Goal: Task Accomplishment & Management: Manage account settings

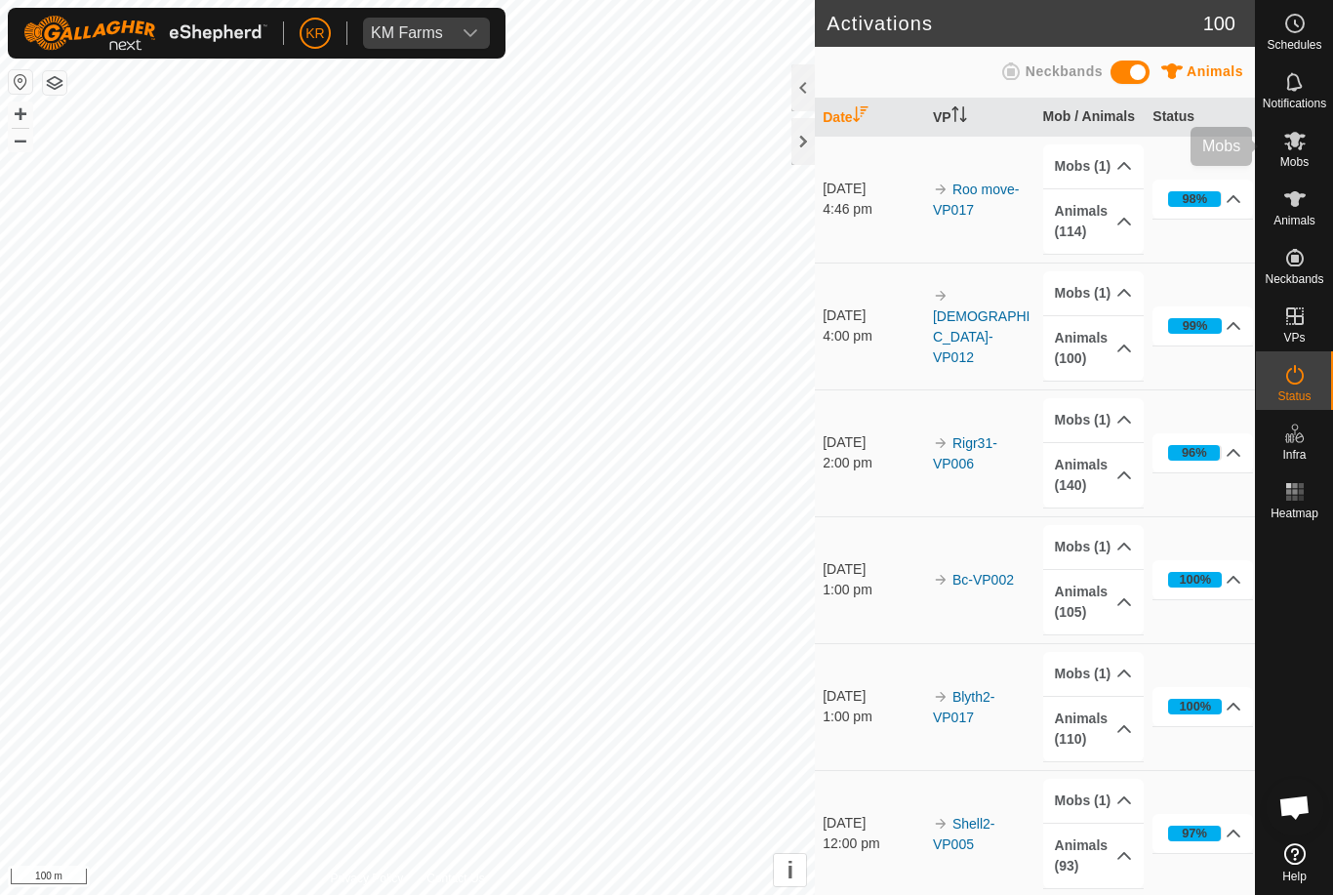
click at [1302, 152] on es-mob-svg-icon at bounding box center [1294, 140] width 35 height 31
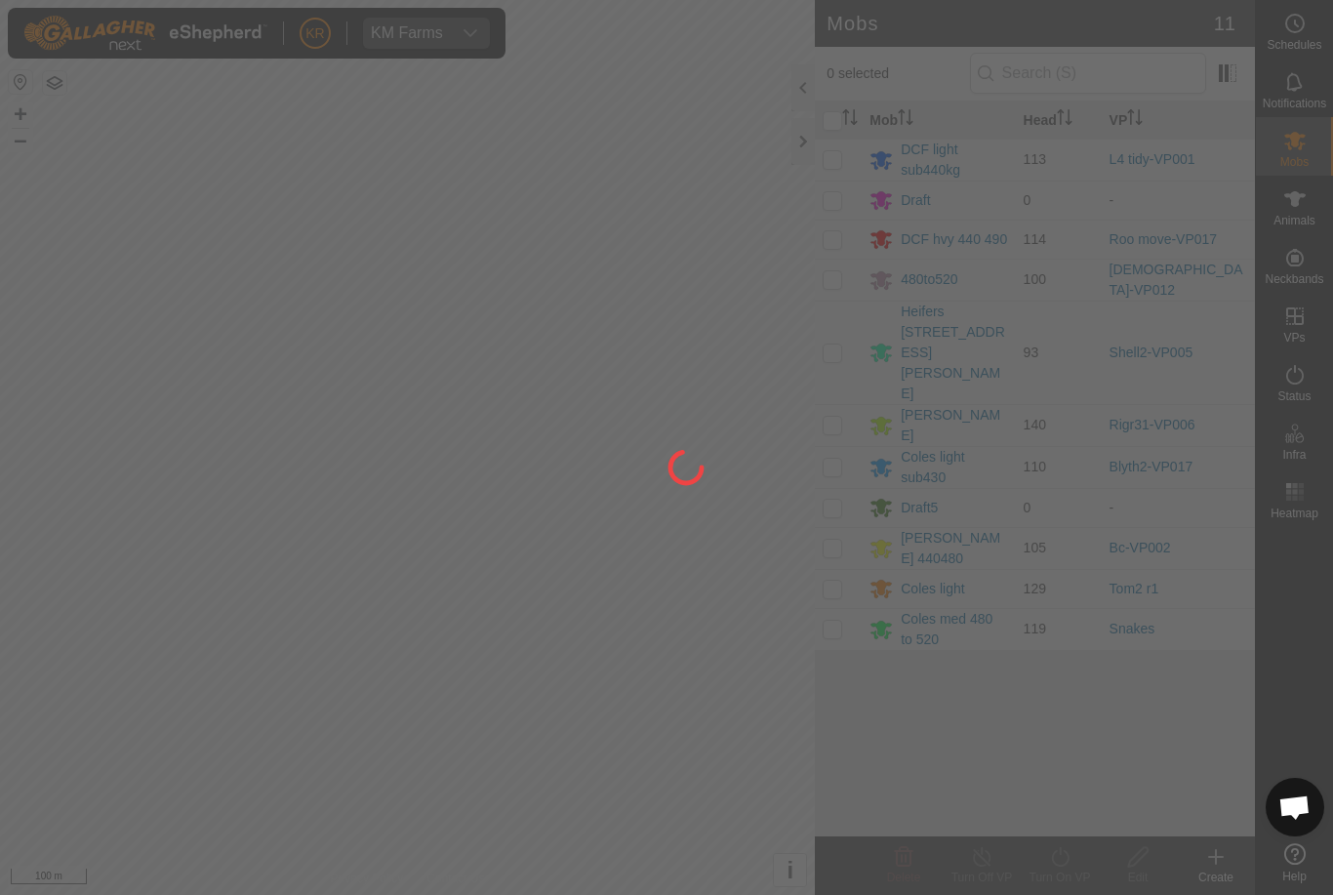
click at [840, 242] on div at bounding box center [666, 447] width 1333 height 895
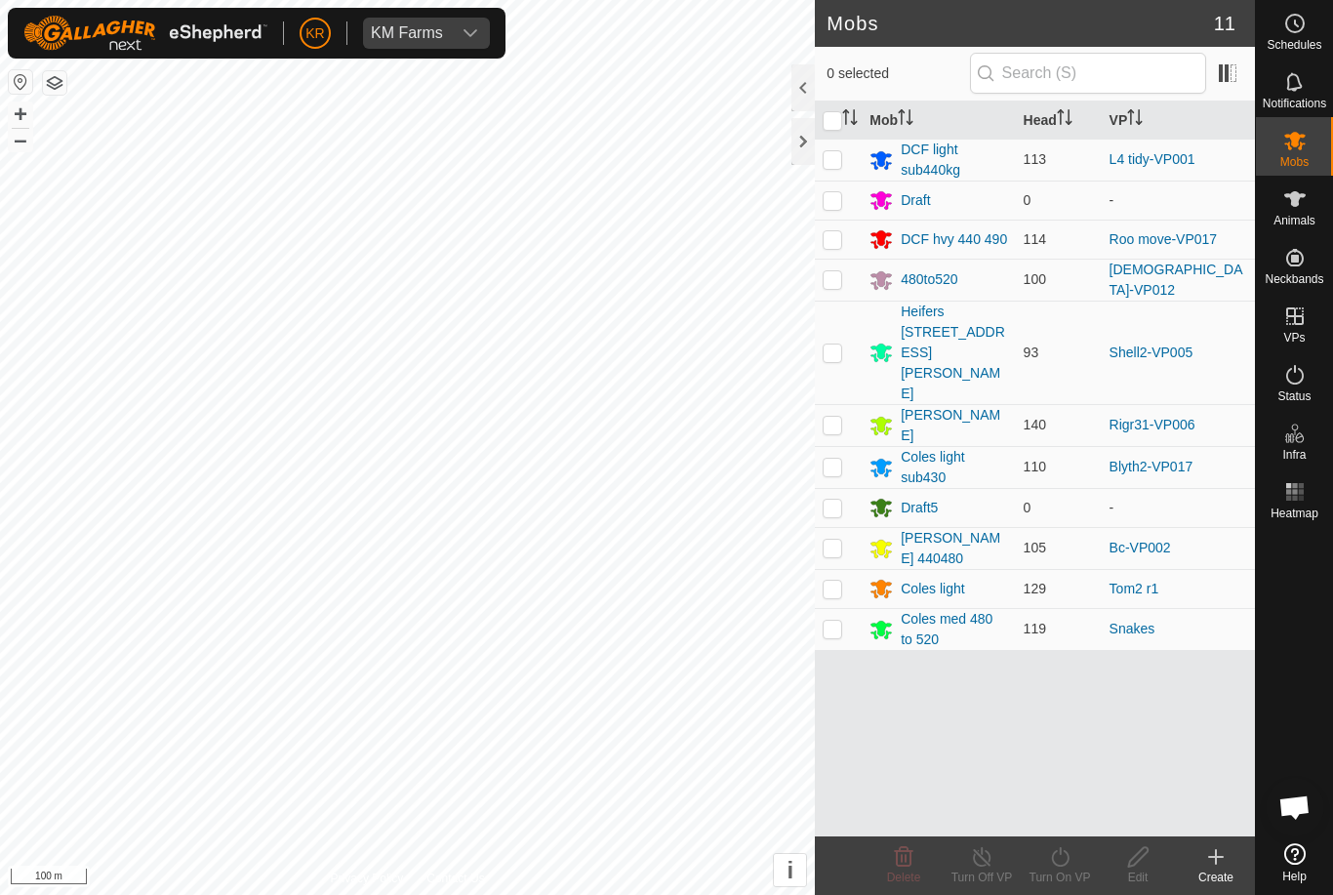
click at [839, 243] on p-checkbox at bounding box center [833, 239] width 20 height 16
checkbox input "true"
click at [1064, 862] on icon at bounding box center [1060, 856] width 24 height 23
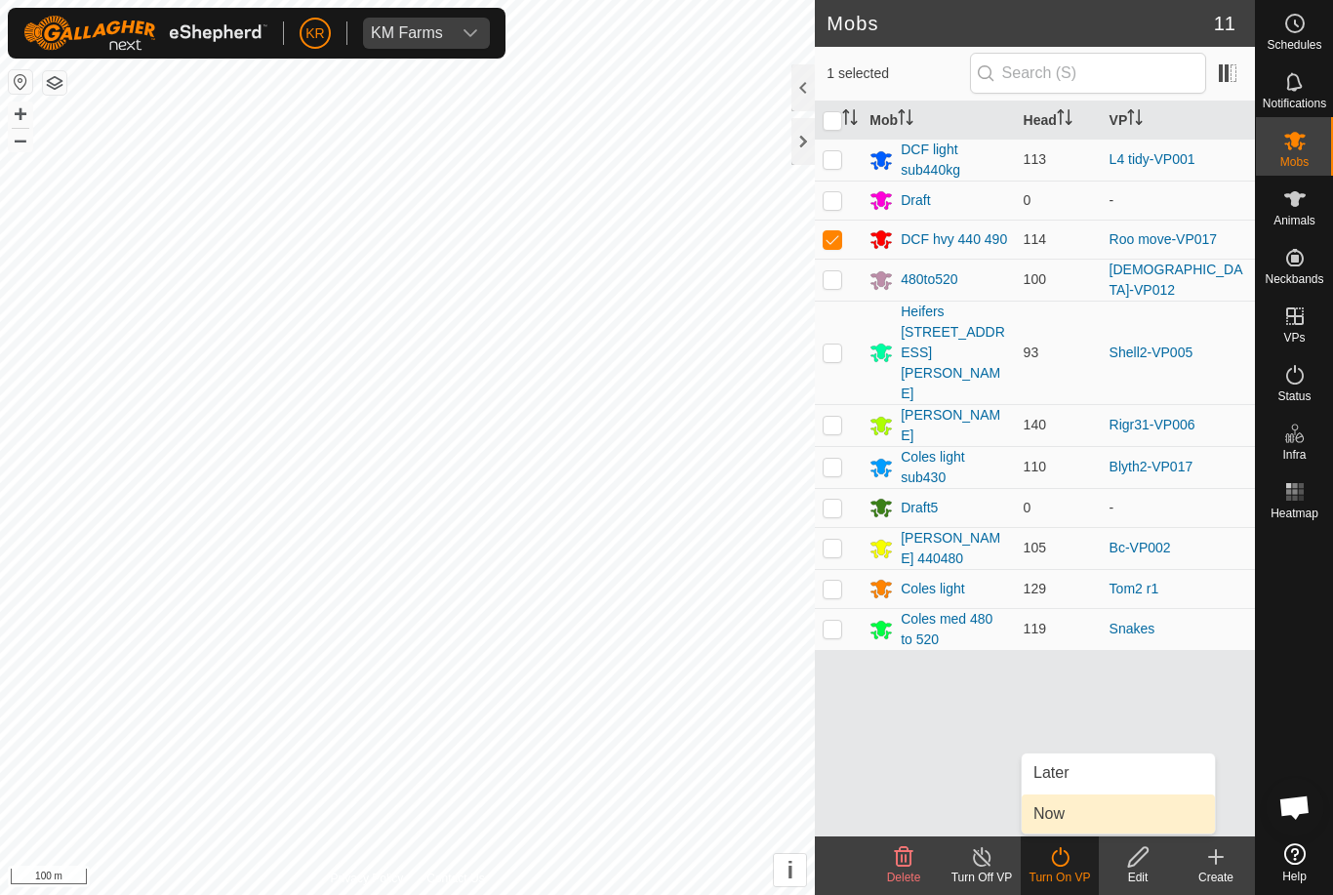
click at [1081, 819] on link "Now" at bounding box center [1118, 813] width 193 height 39
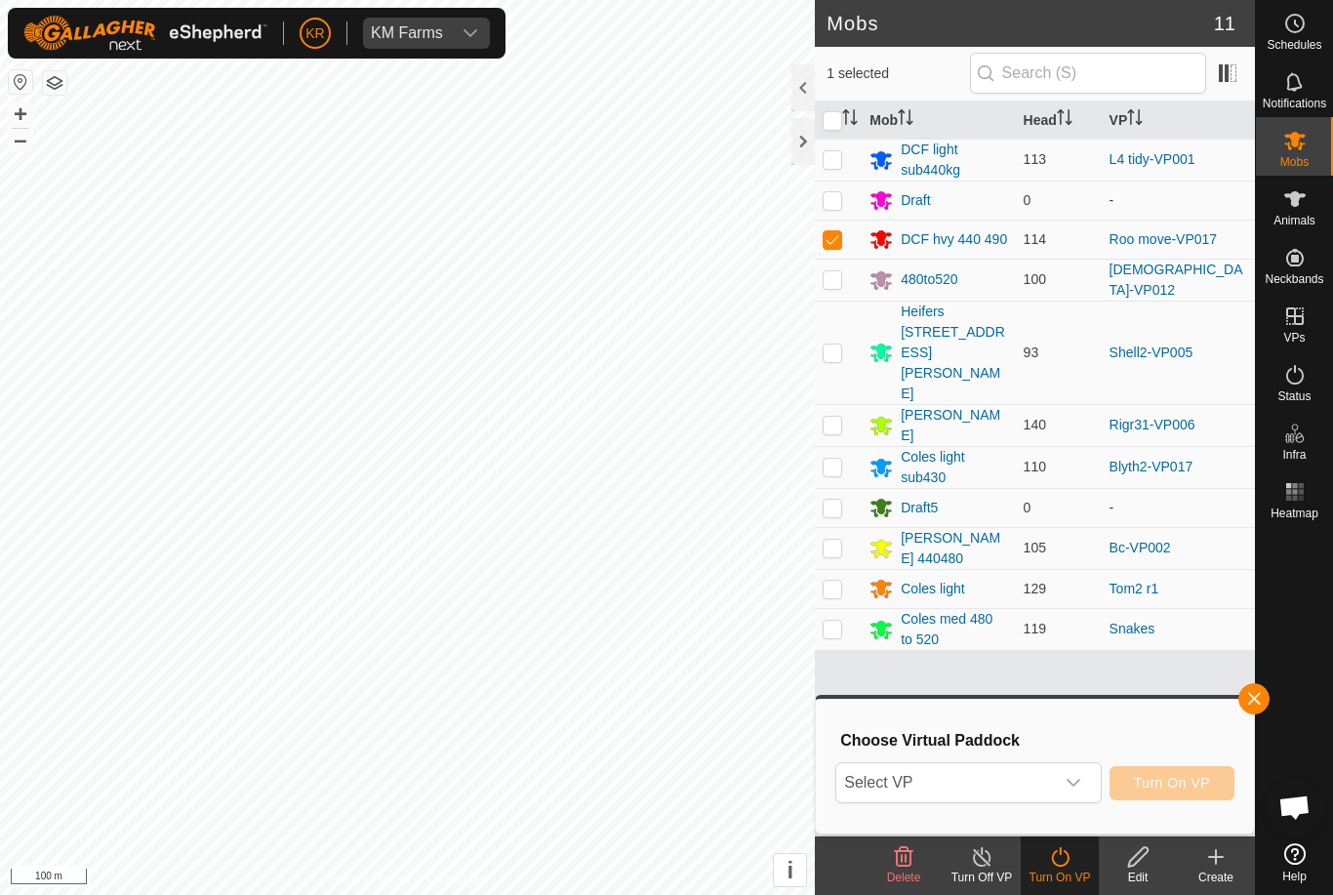
click at [1003, 783] on span "Select VP" at bounding box center [944, 782] width 217 height 39
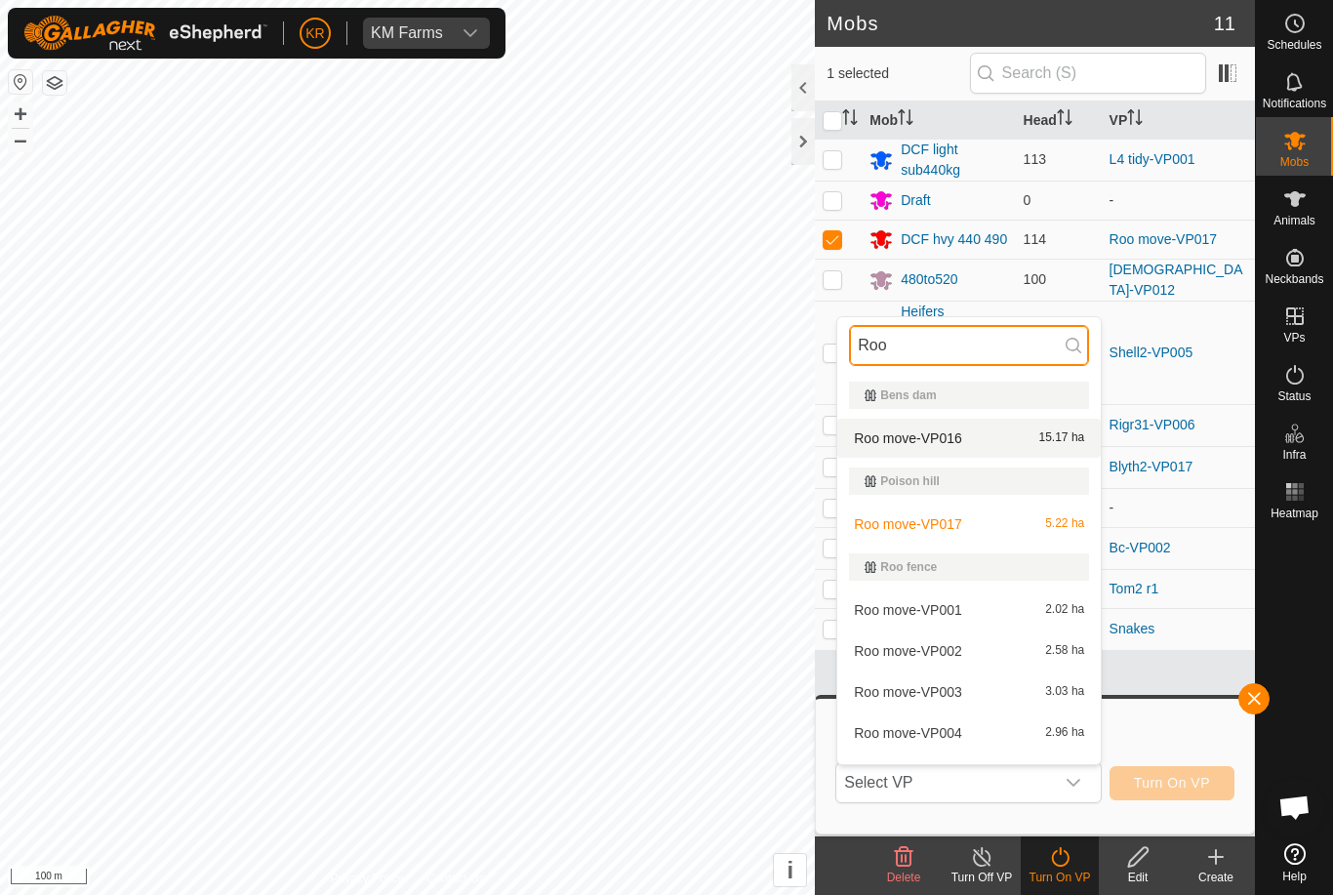
type input "Roo"
click at [978, 441] on div "Roo move-VP016 15.17 ha" at bounding box center [969, 437] width 240 height 23
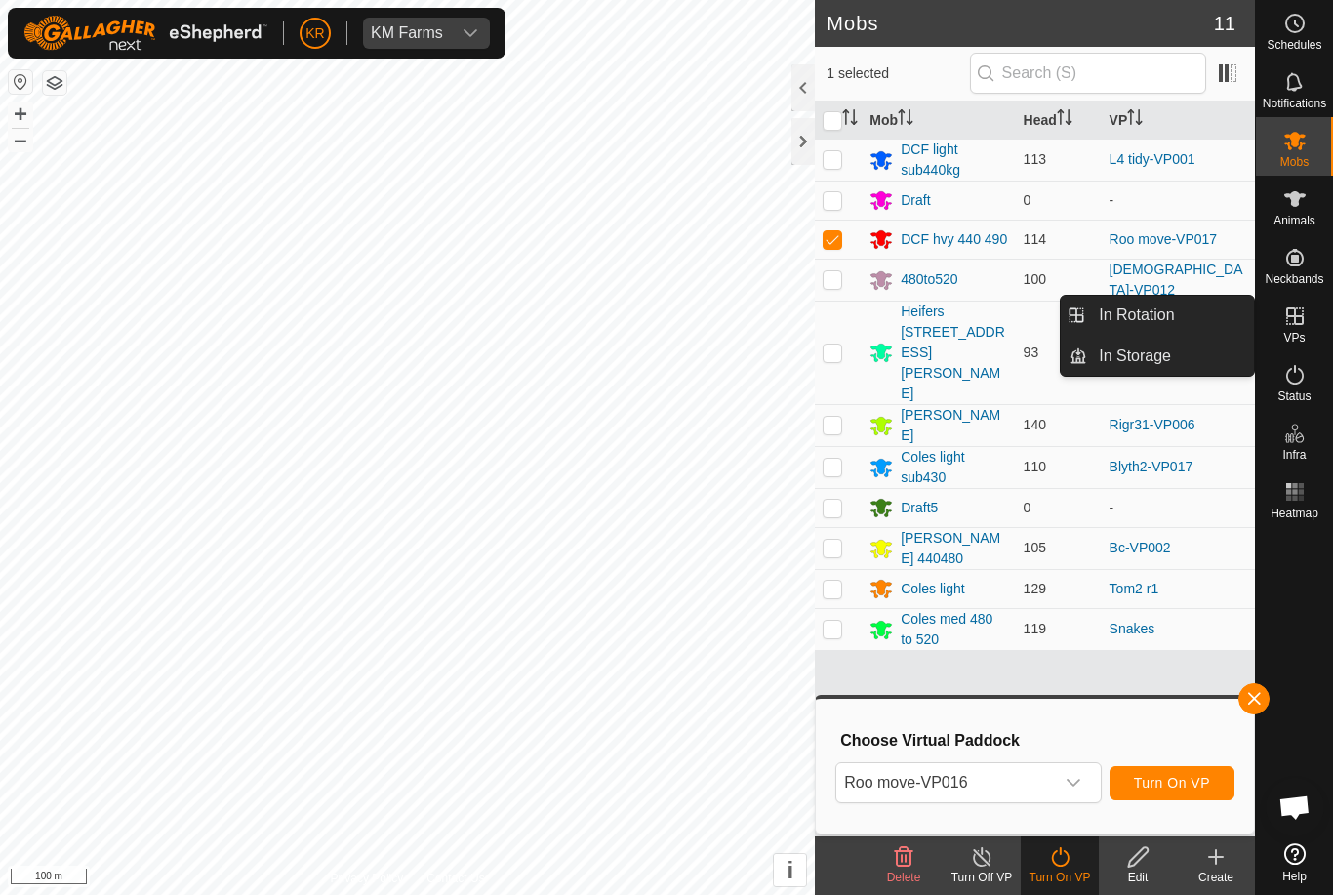
click at [1213, 328] on link "In Rotation" at bounding box center [1170, 315] width 167 height 39
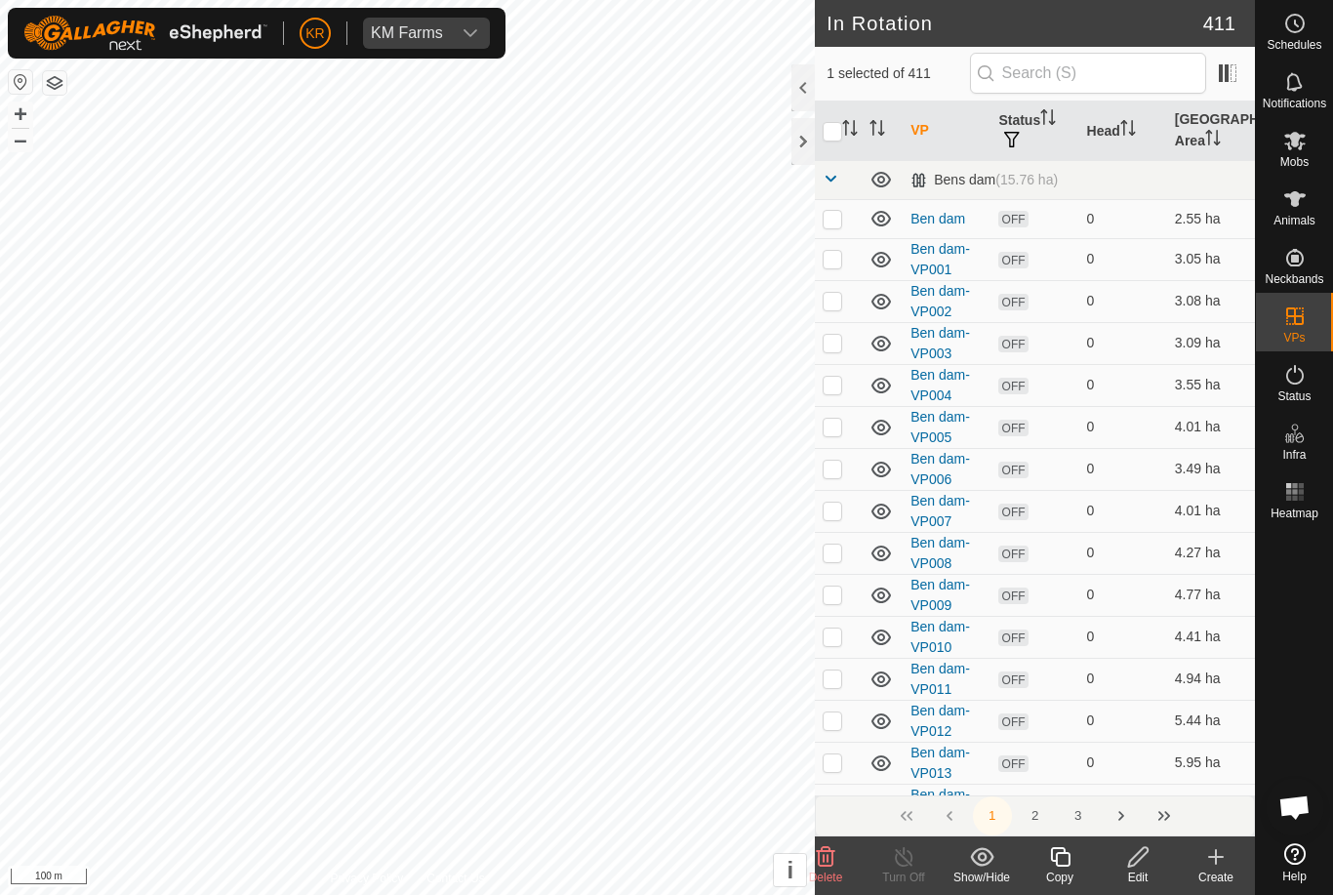
click at [1065, 855] on icon at bounding box center [1060, 856] width 24 height 23
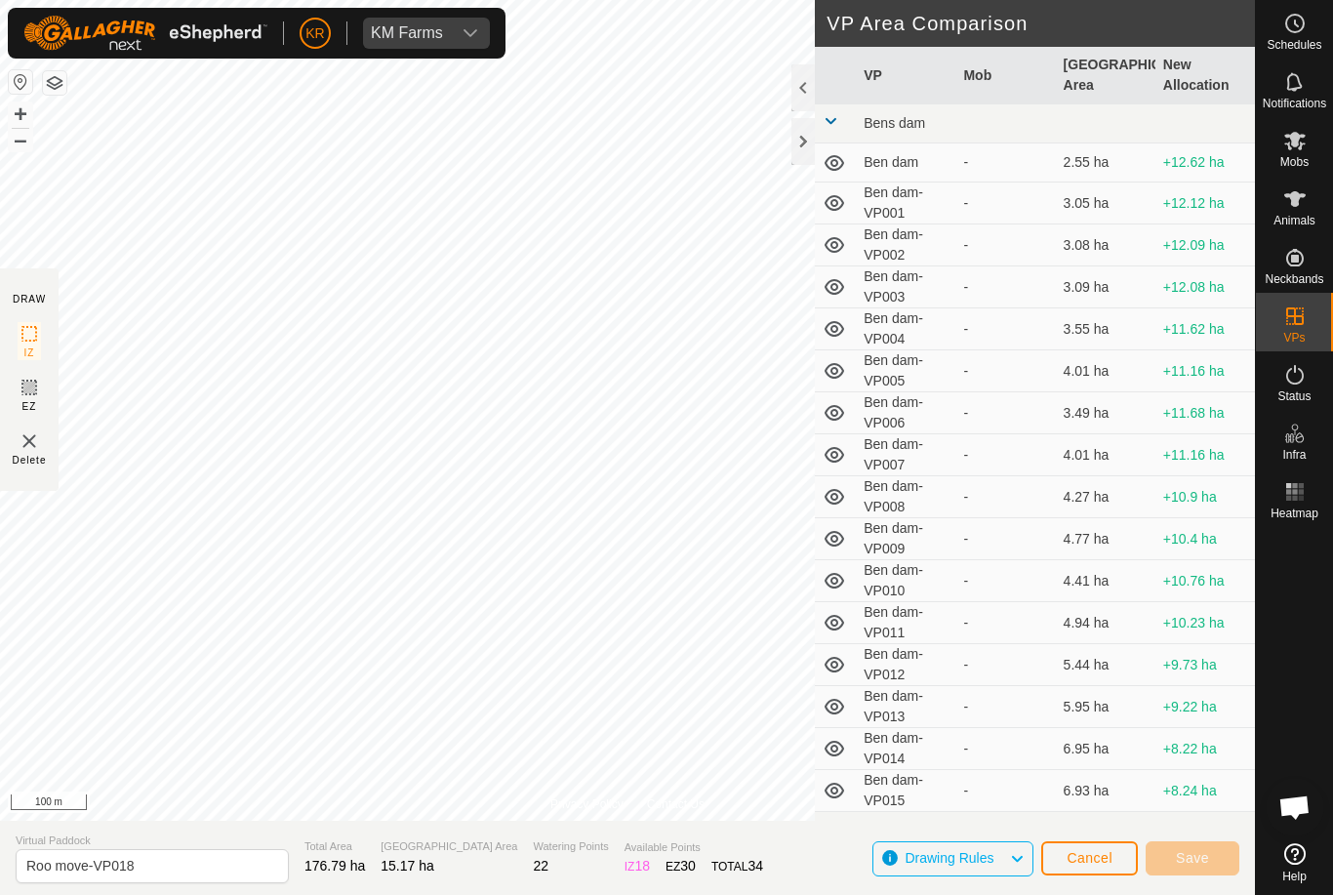
click at [1068, 852] on span "Cancel" at bounding box center [1090, 858] width 46 height 16
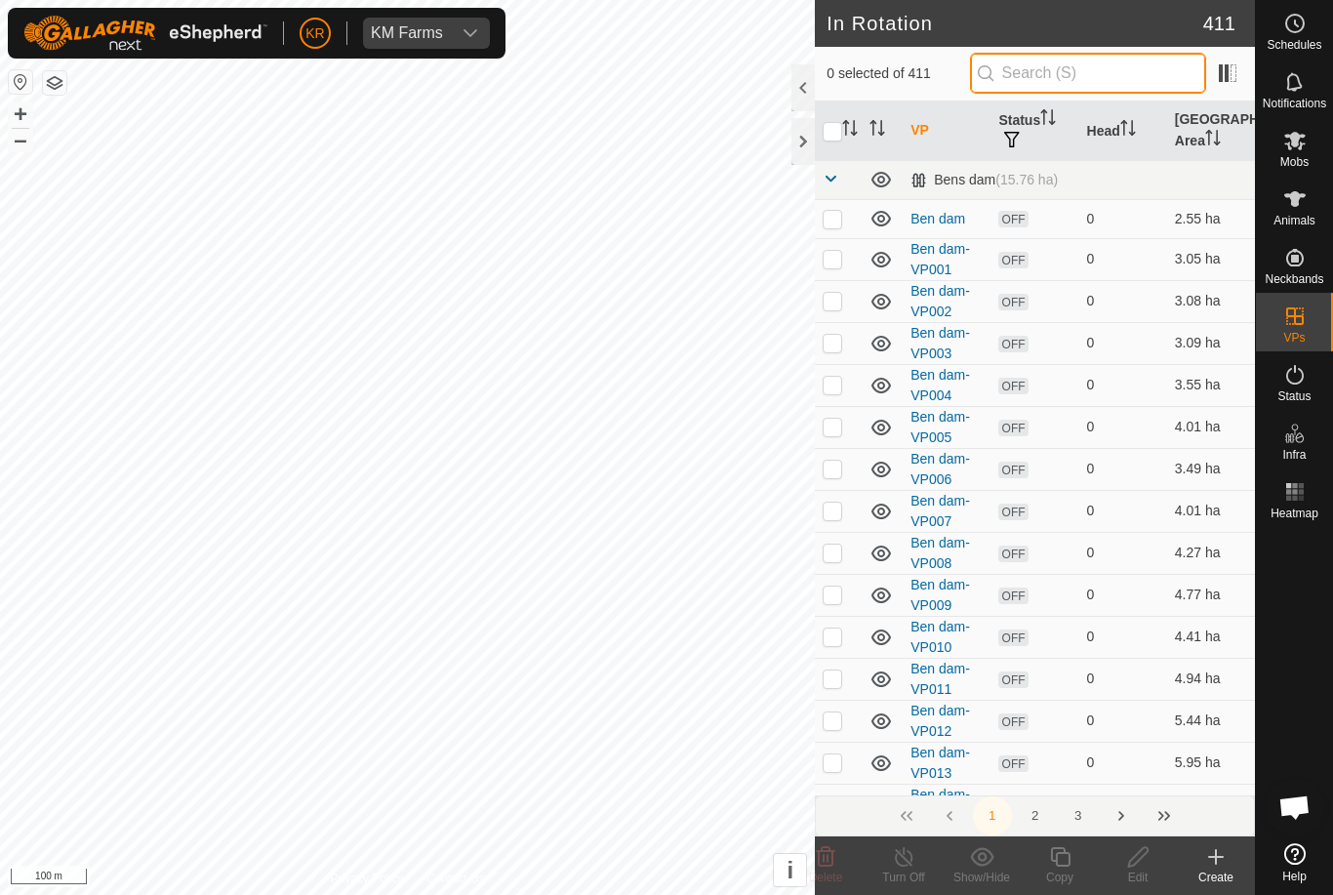
click at [1098, 76] on input "text" at bounding box center [1088, 73] width 236 height 41
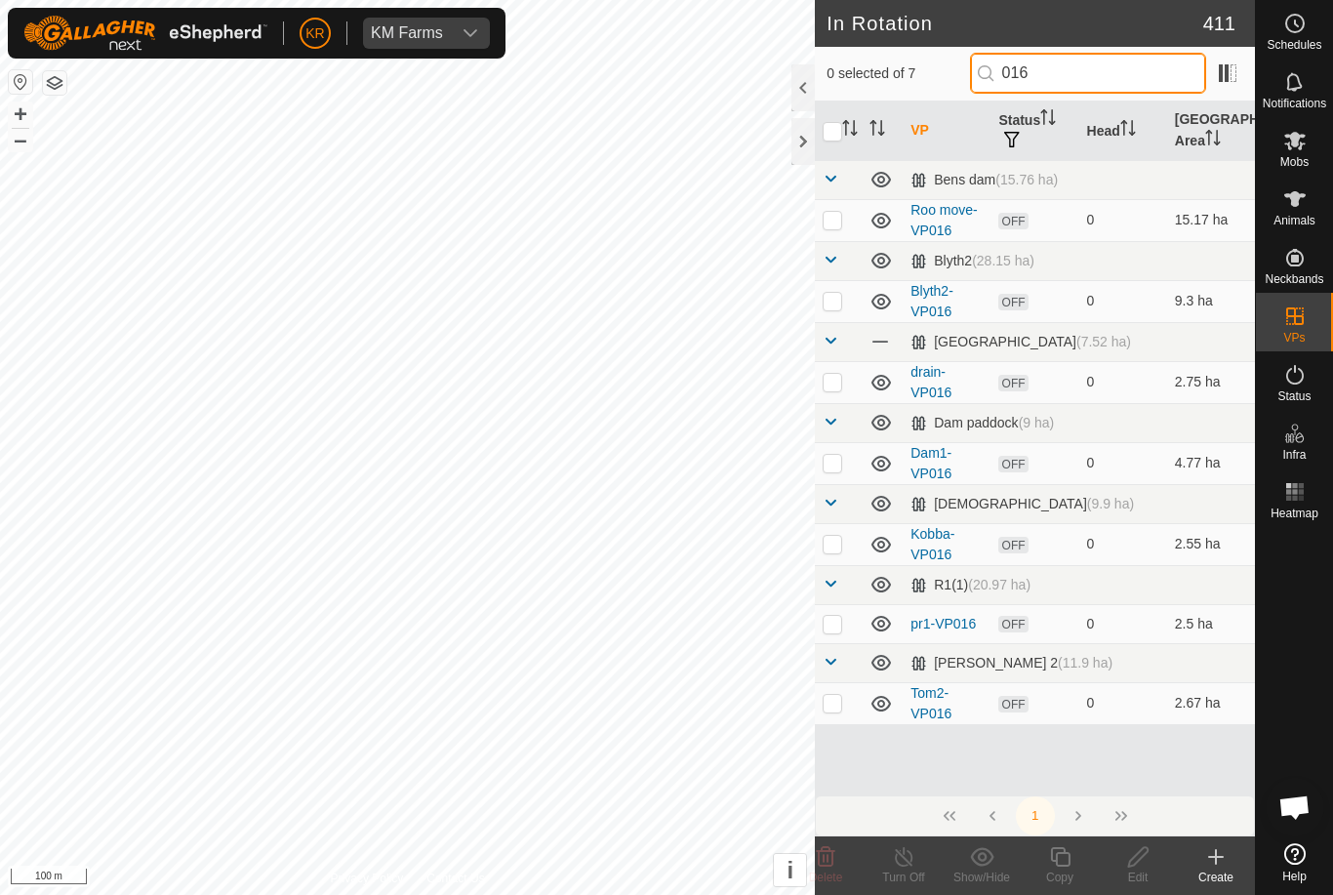
type input "016"
click at [841, 219] on p-checkbox at bounding box center [833, 220] width 20 height 16
checkbox input "true"
click at [1061, 859] on icon at bounding box center [1060, 856] width 24 height 23
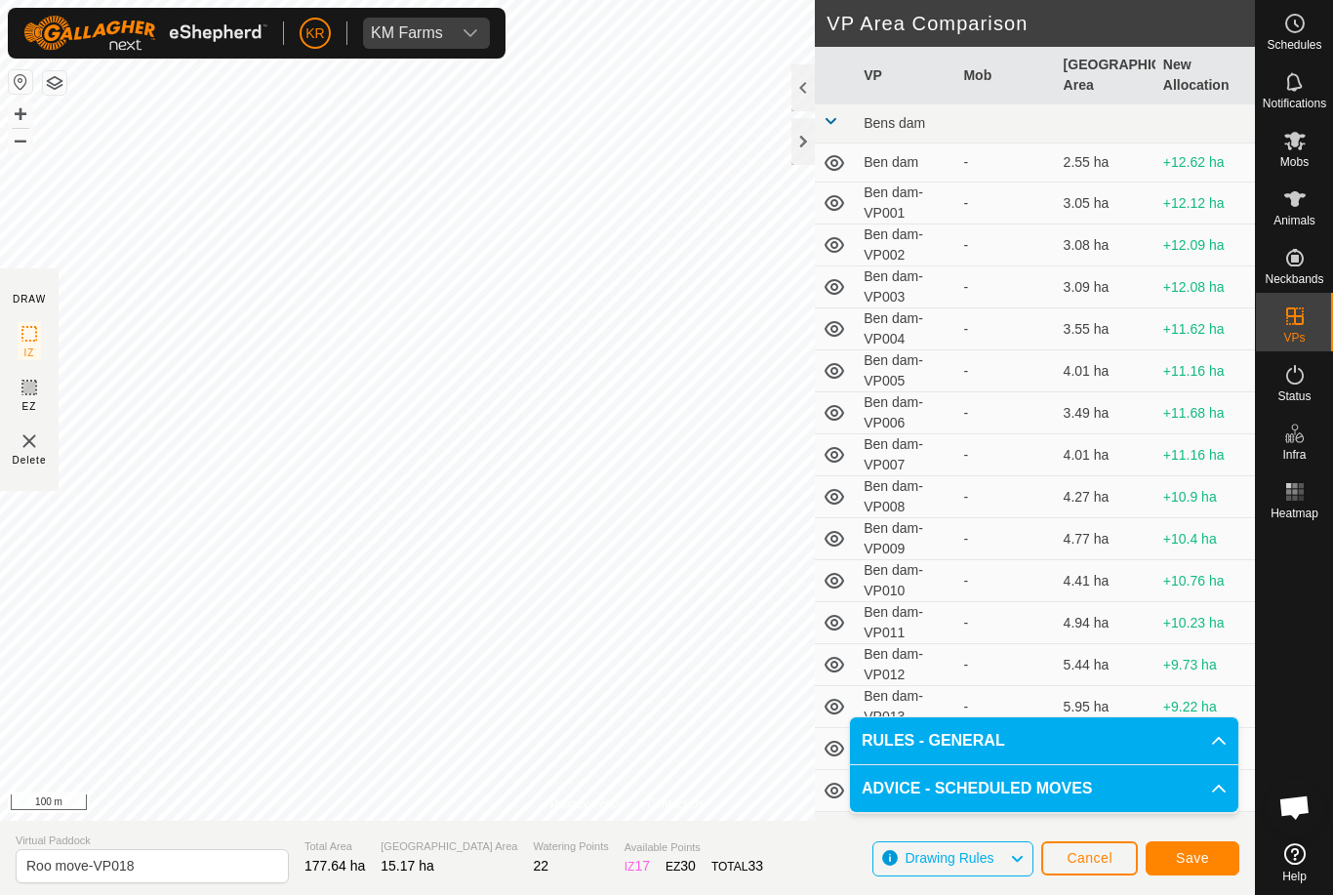
click at [1190, 853] on span "Save" at bounding box center [1192, 858] width 33 height 16
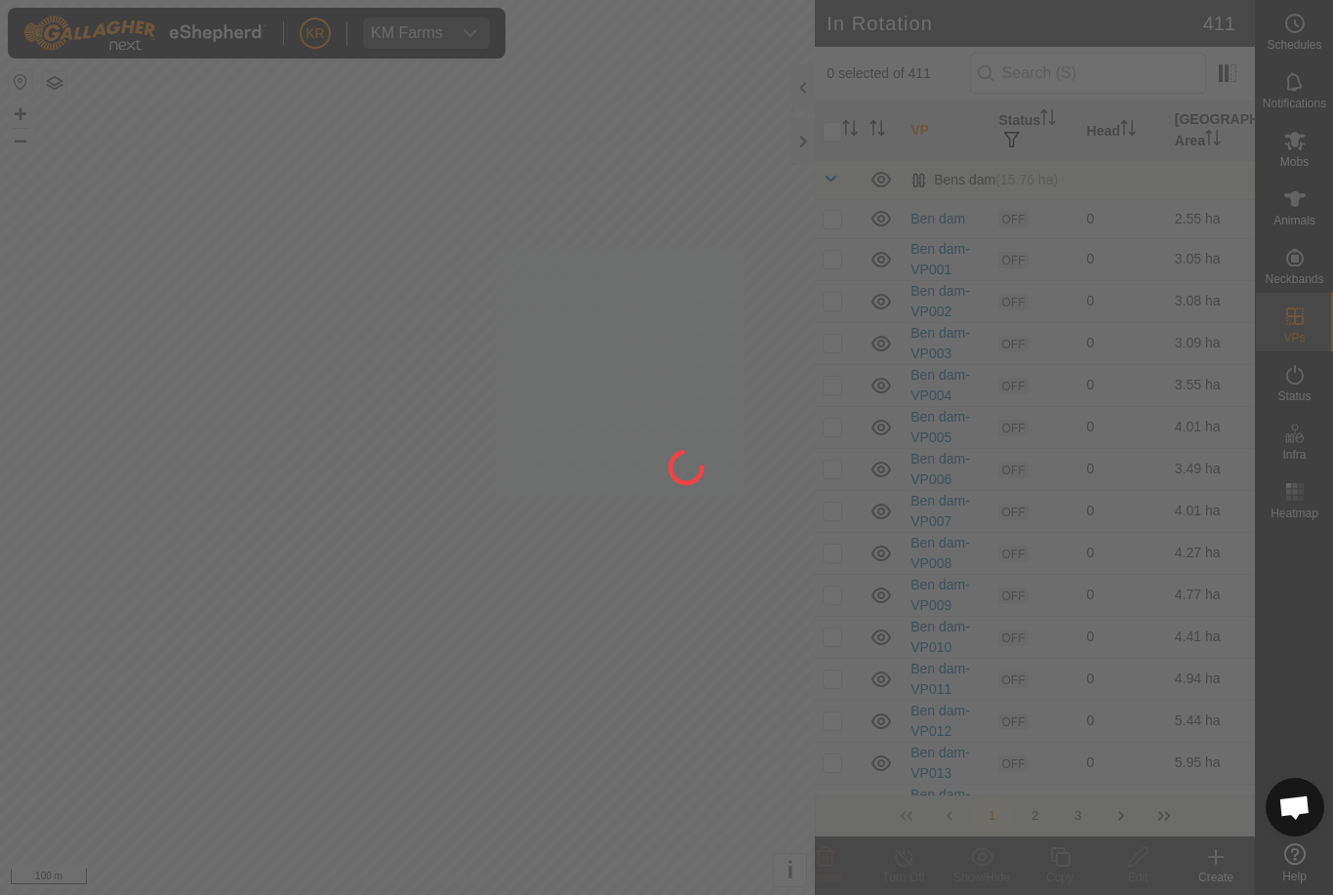
click at [1304, 146] on div at bounding box center [666, 447] width 1333 height 895
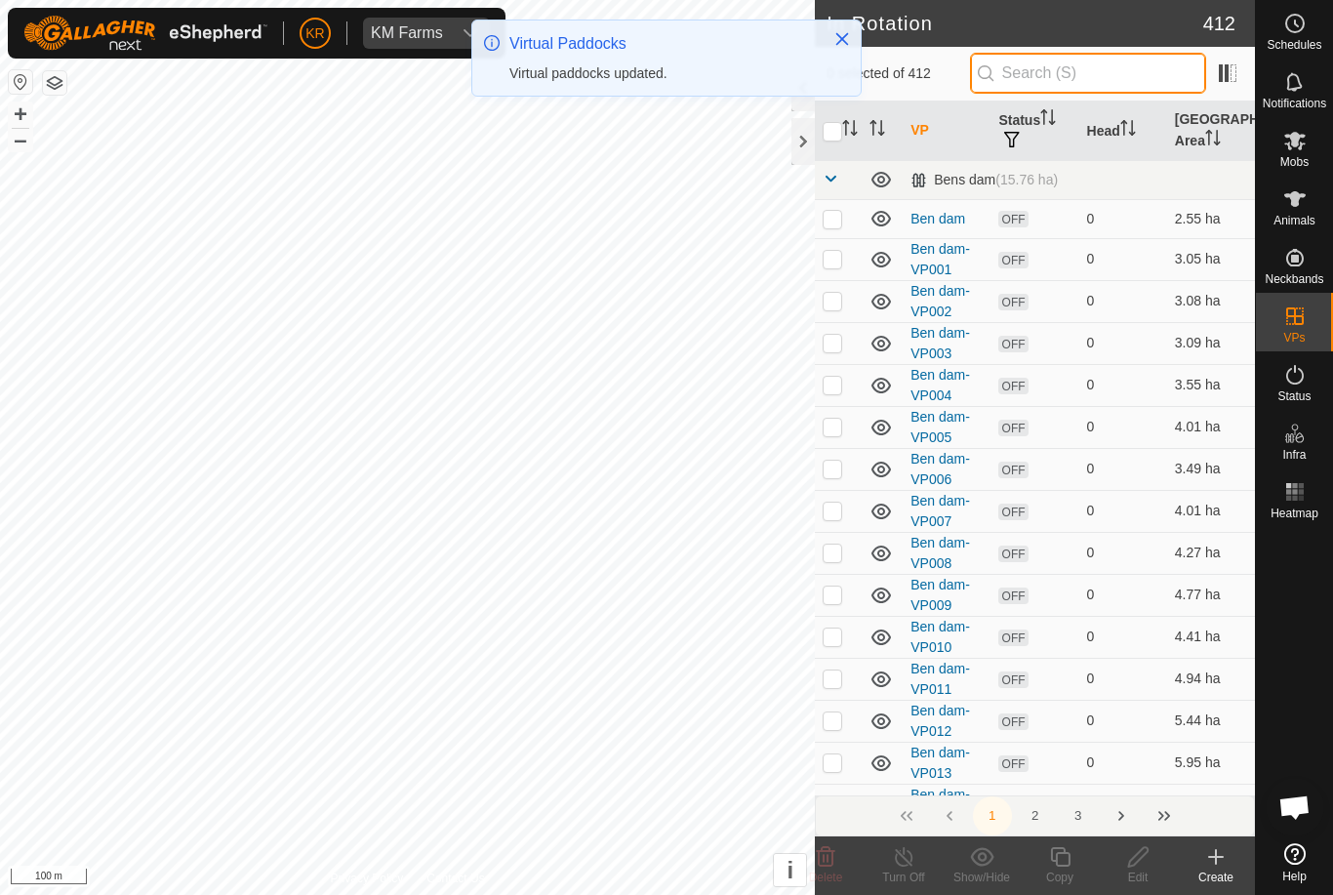
click at [1116, 80] on input "text" at bounding box center [1088, 73] width 236 height 41
click at [1298, 162] on span "Mobs" at bounding box center [1294, 162] width 28 height 12
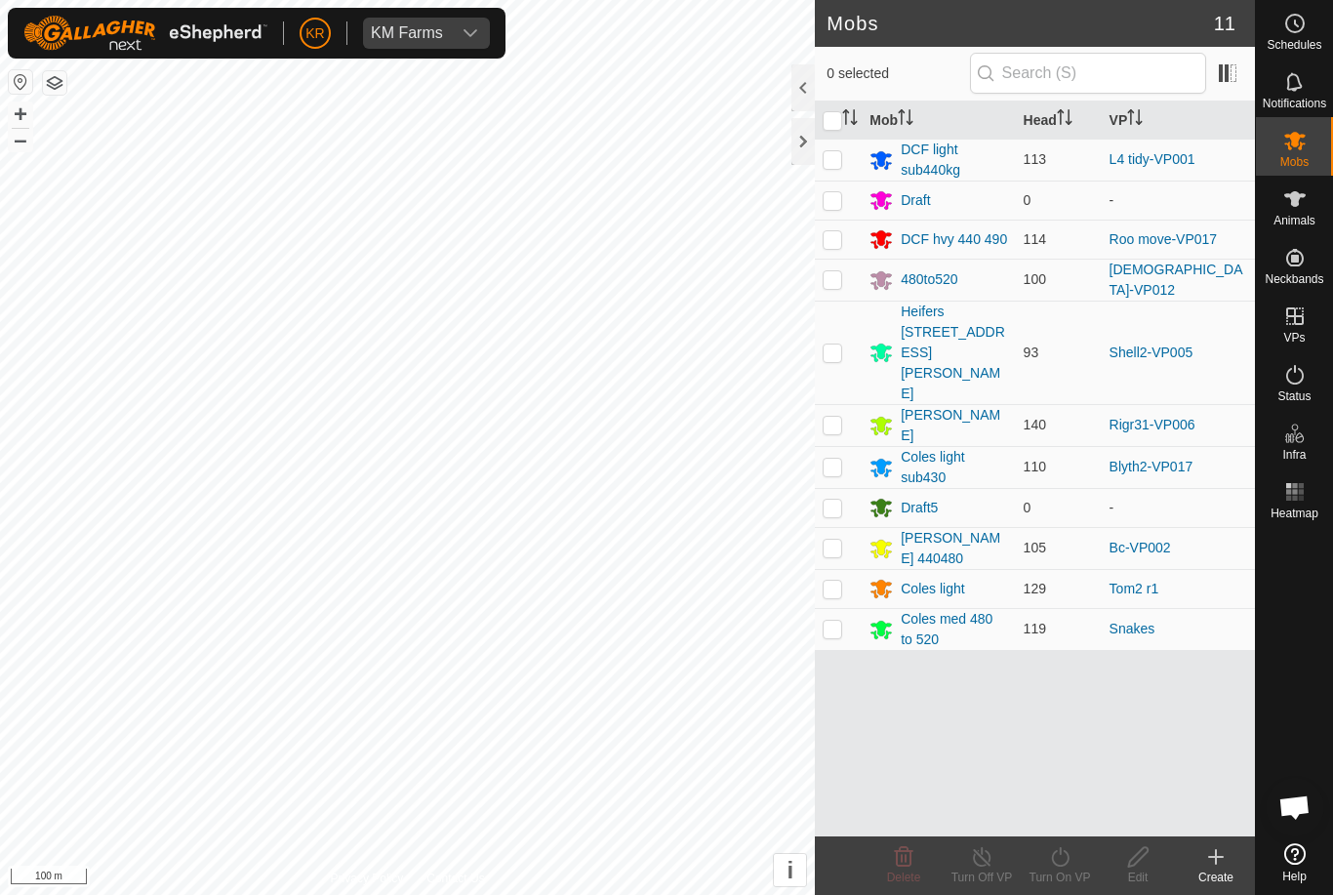
click at [840, 245] on p-checkbox at bounding box center [833, 239] width 20 height 16
checkbox input "true"
click at [1074, 863] on turn-on-svg-icon at bounding box center [1060, 856] width 78 height 23
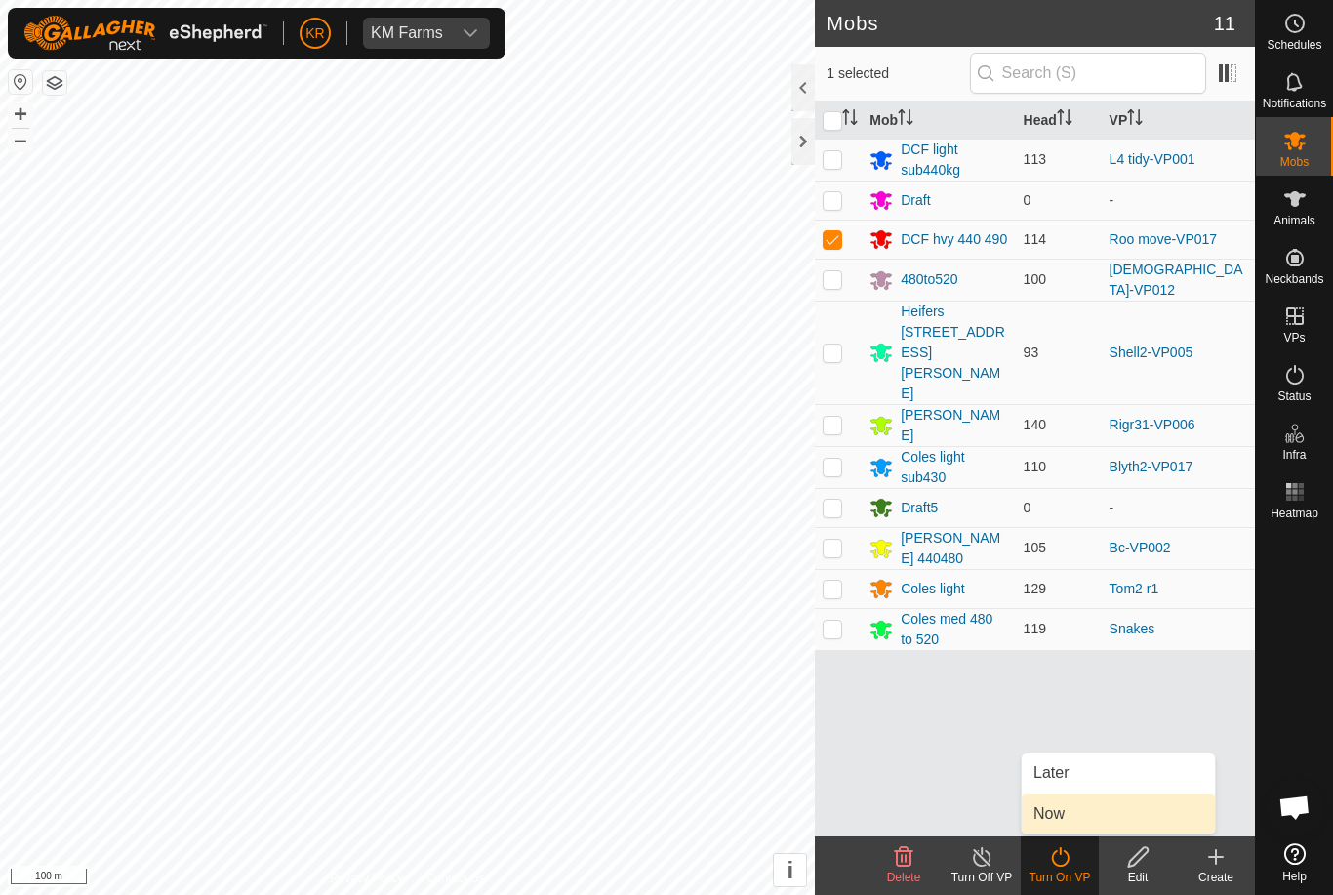
click at [1077, 822] on link "Now" at bounding box center [1118, 813] width 193 height 39
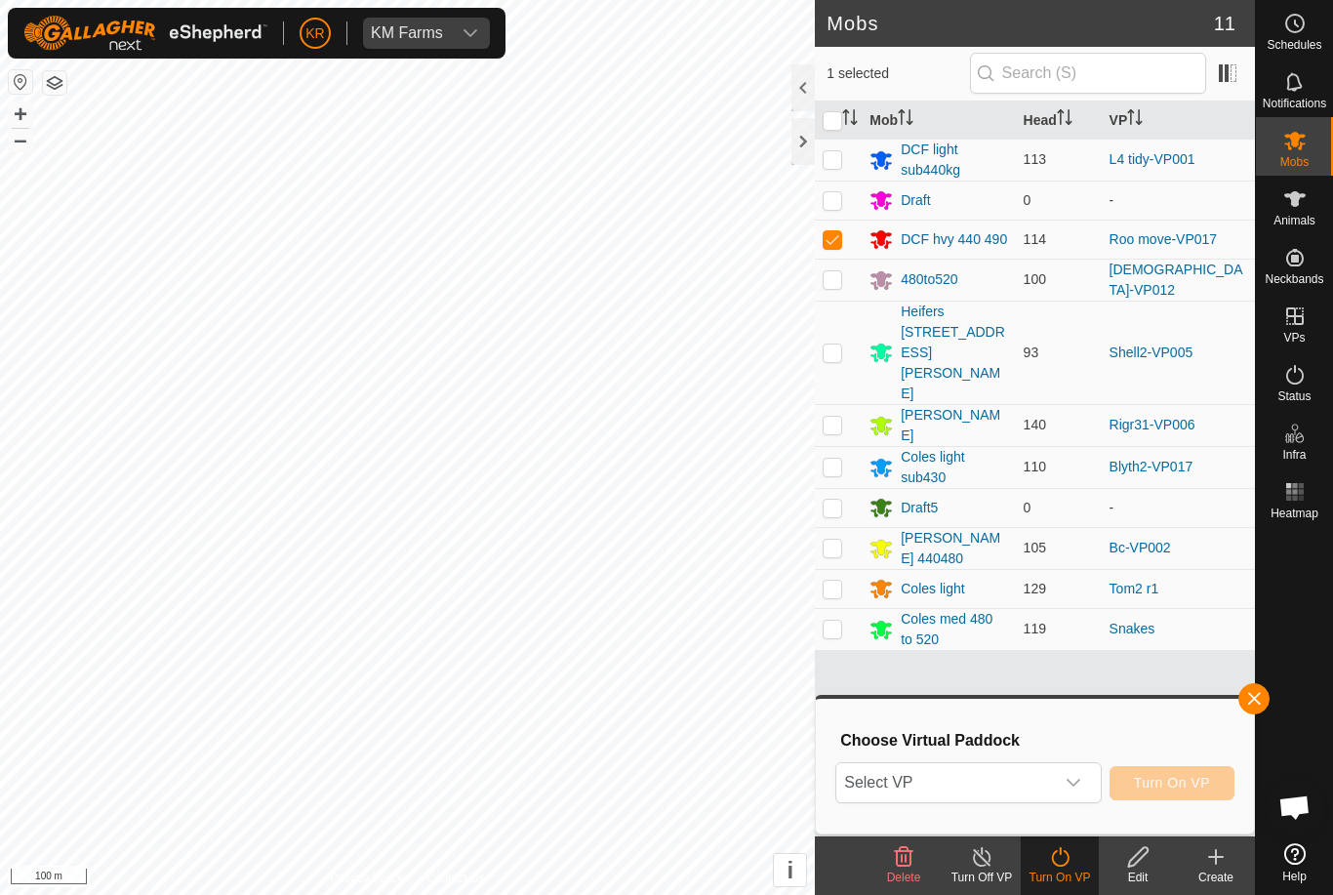
click at [969, 784] on span "Select VP" at bounding box center [944, 782] width 217 height 39
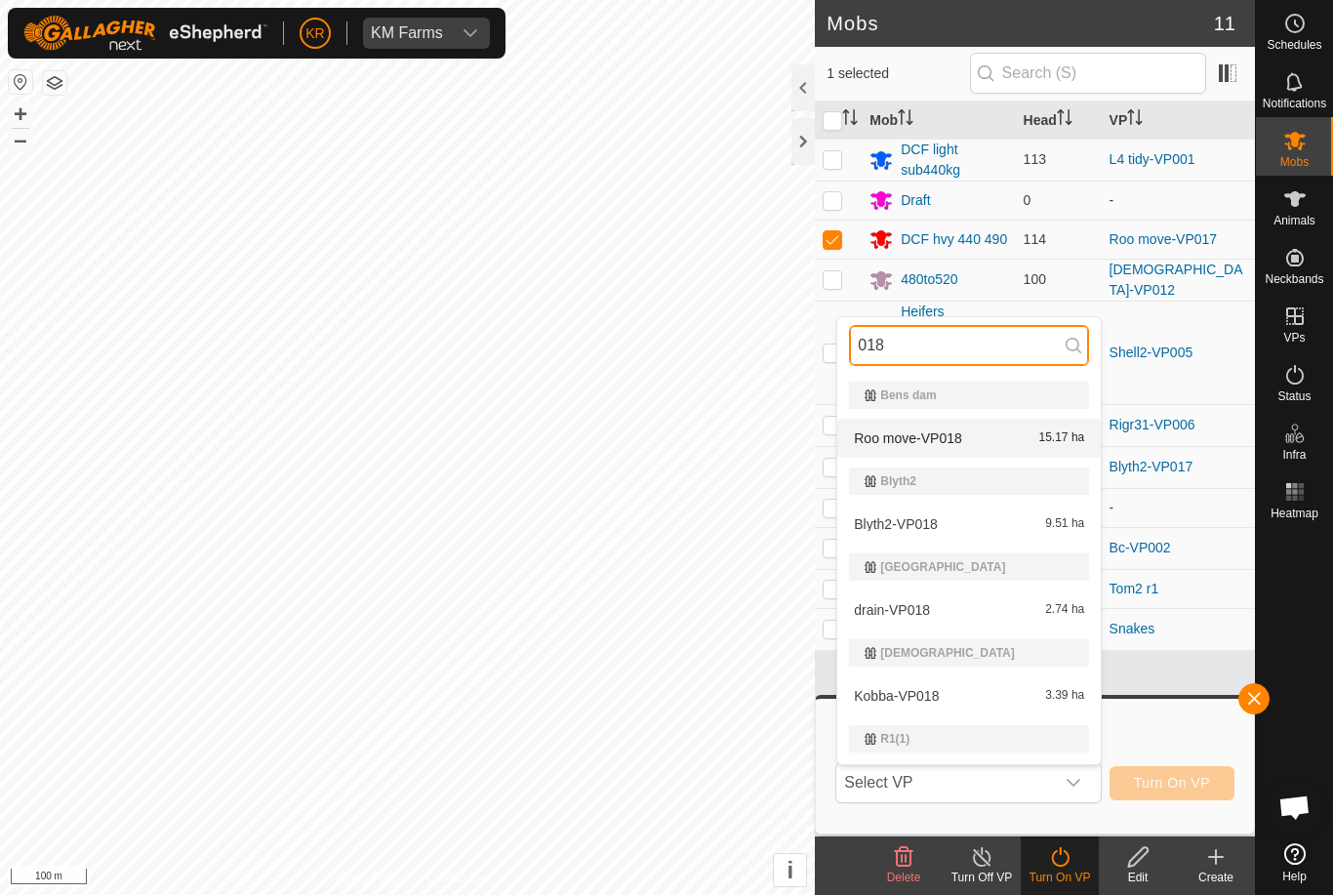
type input "018"
click at [964, 436] on div "Roo move-VP018 15.17 ha" at bounding box center [969, 437] width 240 height 23
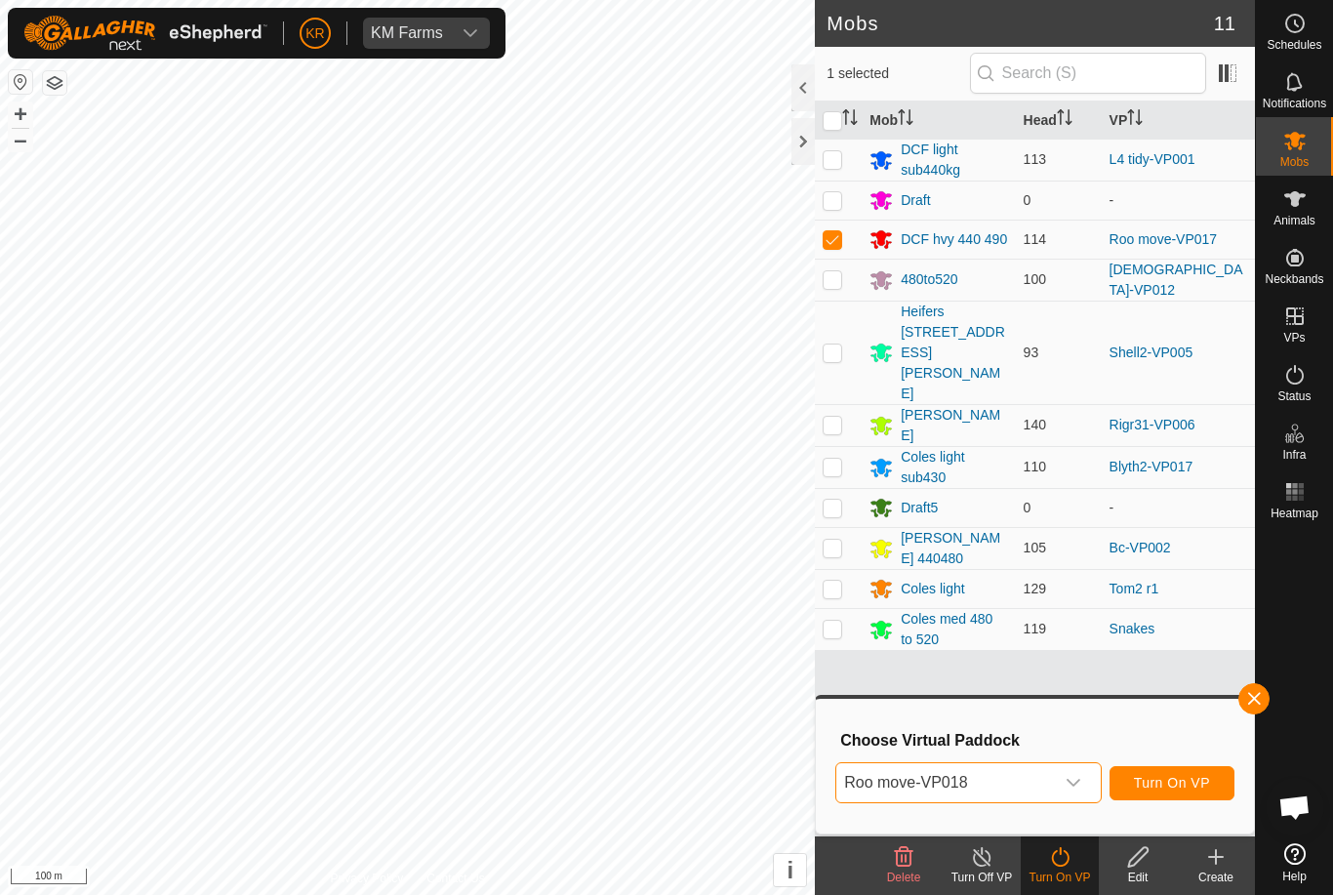
click at [1187, 785] on span "Turn On VP" at bounding box center [1172, 783] width 76 height 16
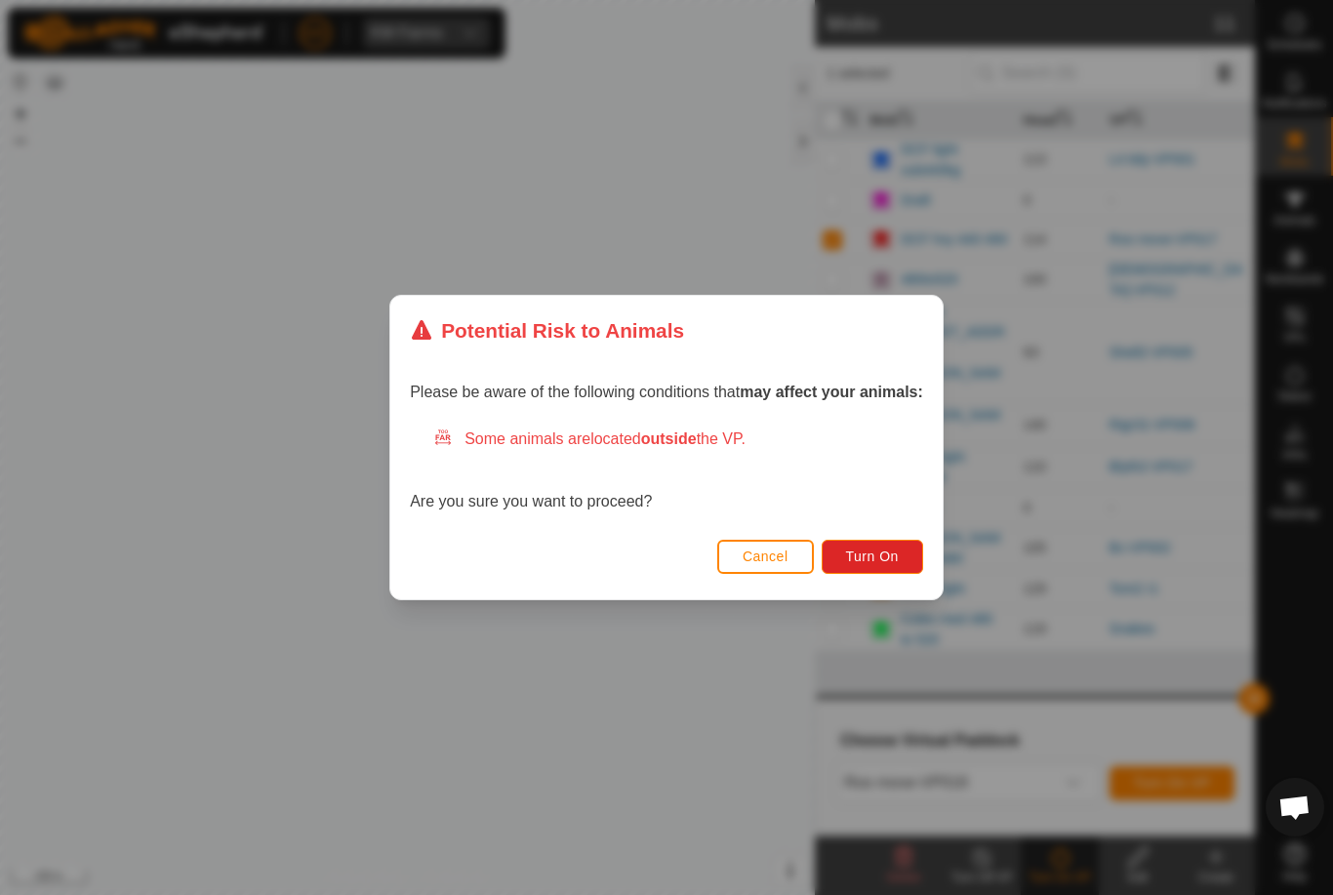
click at [868, 565] on button "Turn On" at bounding box center [872, 557] width 101 height 34
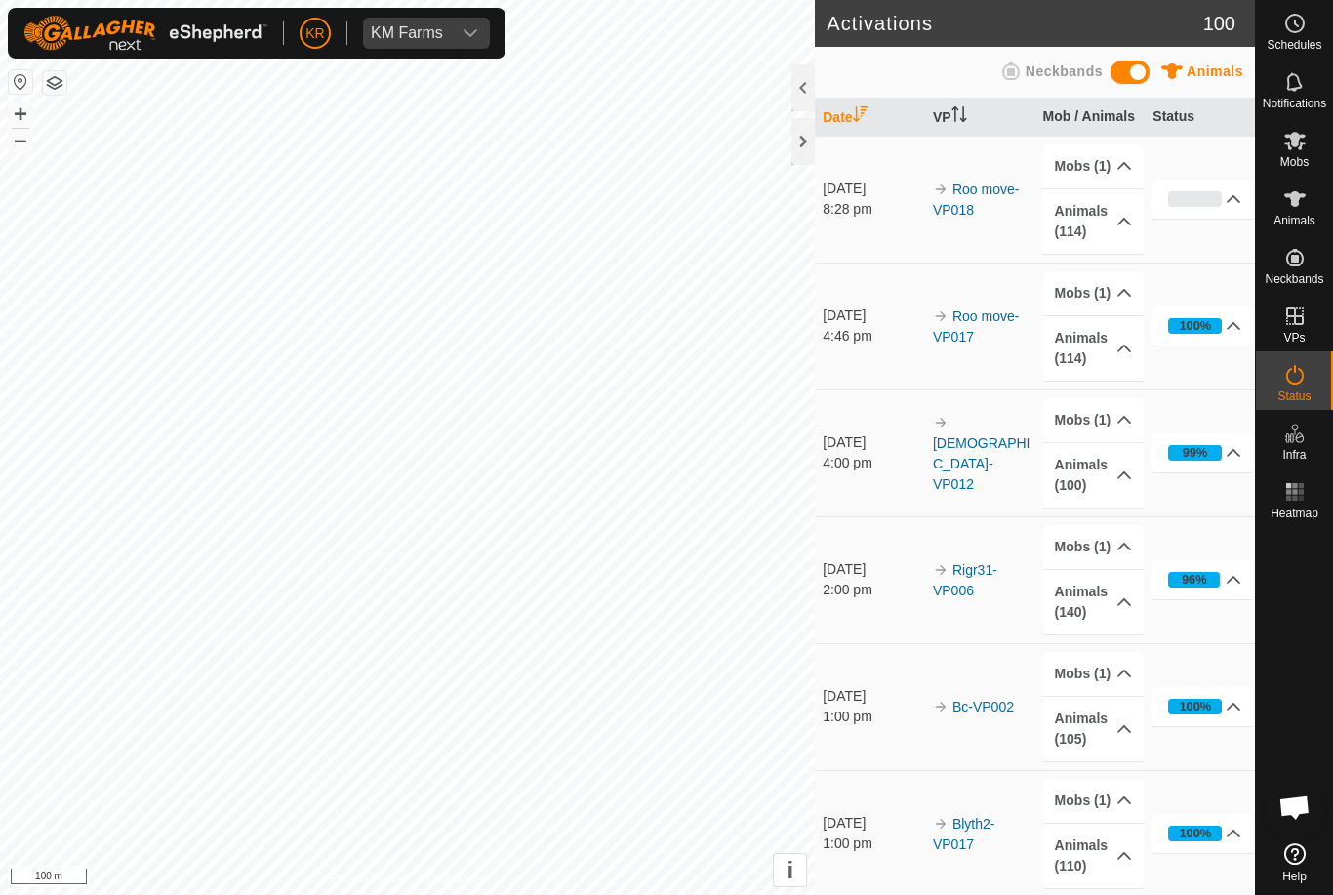
click at [1325, 784] on div at bounding box center [1294, 681] width 77 height 308
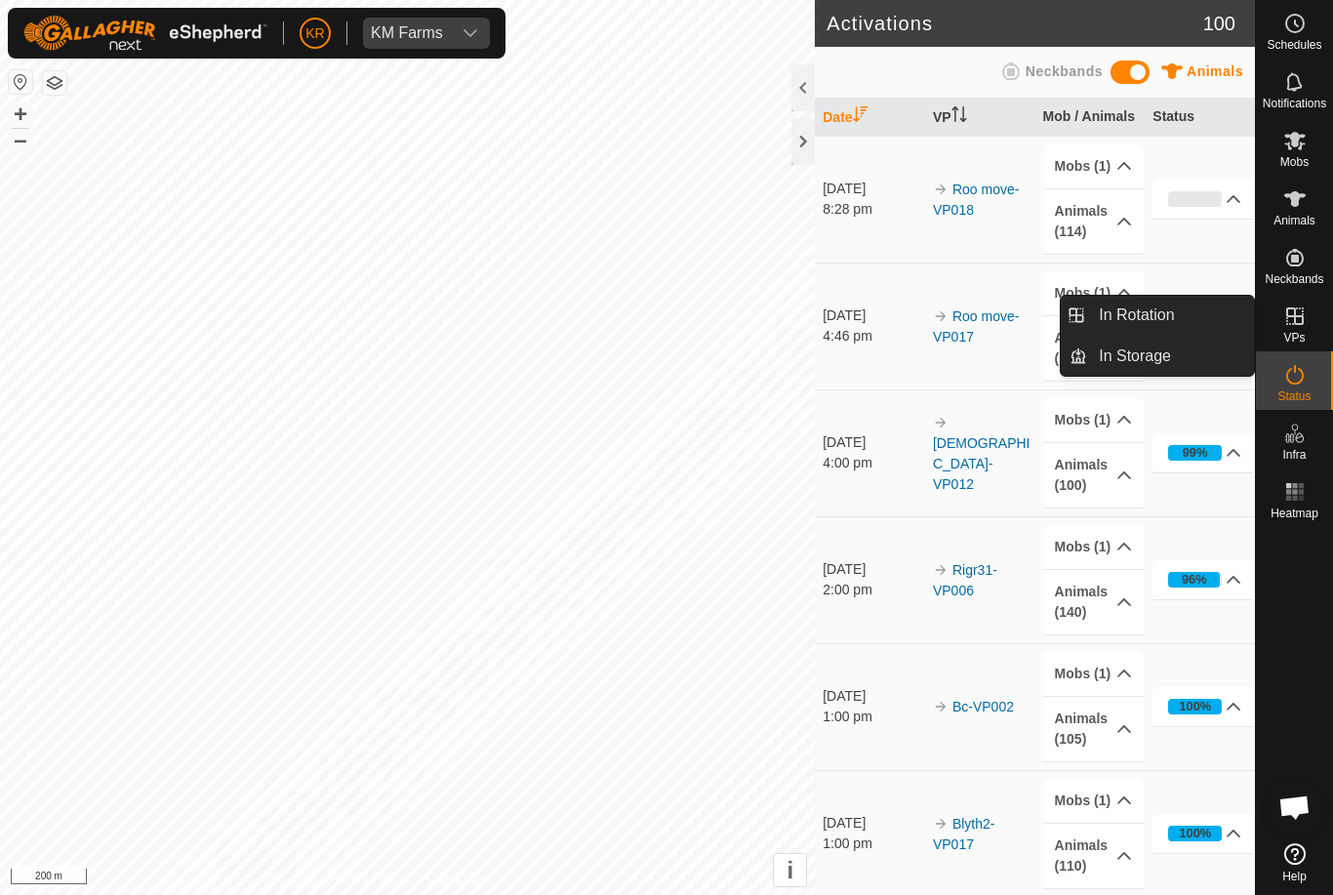
click at [1187, 319] on link "In Rotation" at bounding box center [1170, 315] width 167 height 39
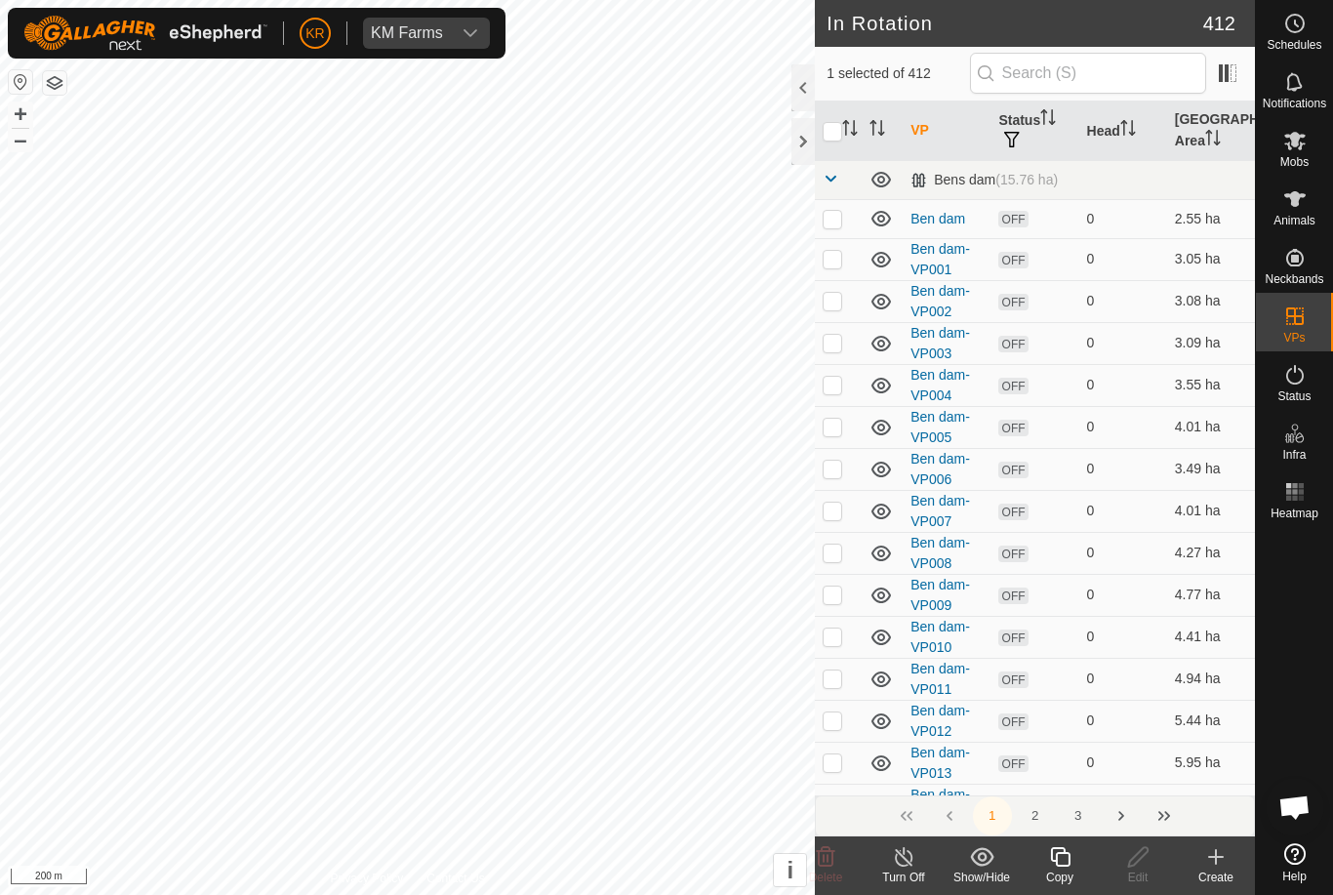
click at [1209, 878] on div "Create" at bounding box center [1216, 877] width 78 height 18
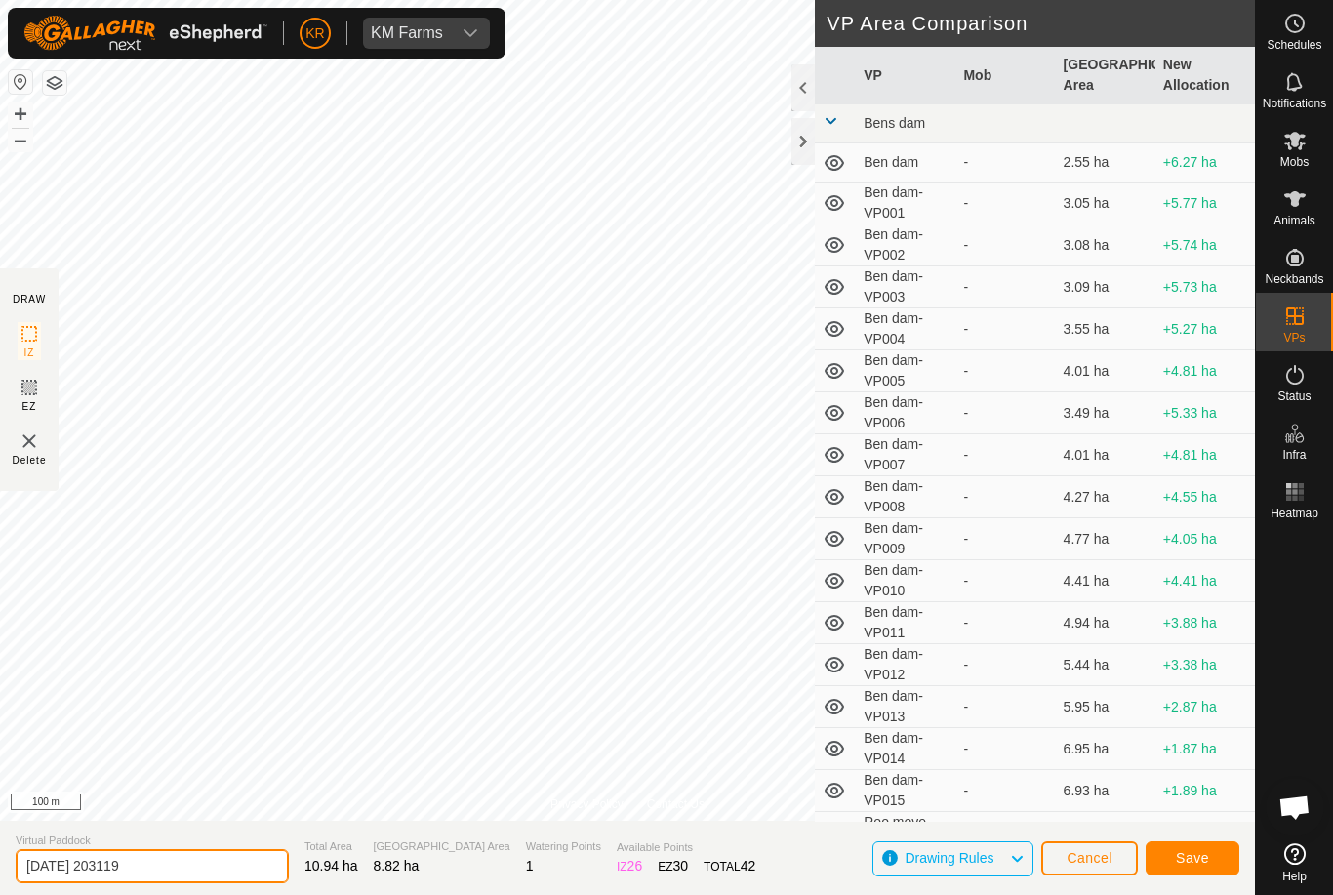
click at [151, 865] on input "[DATE] 203119" at bounding box center [152, 866] width 273 height 34
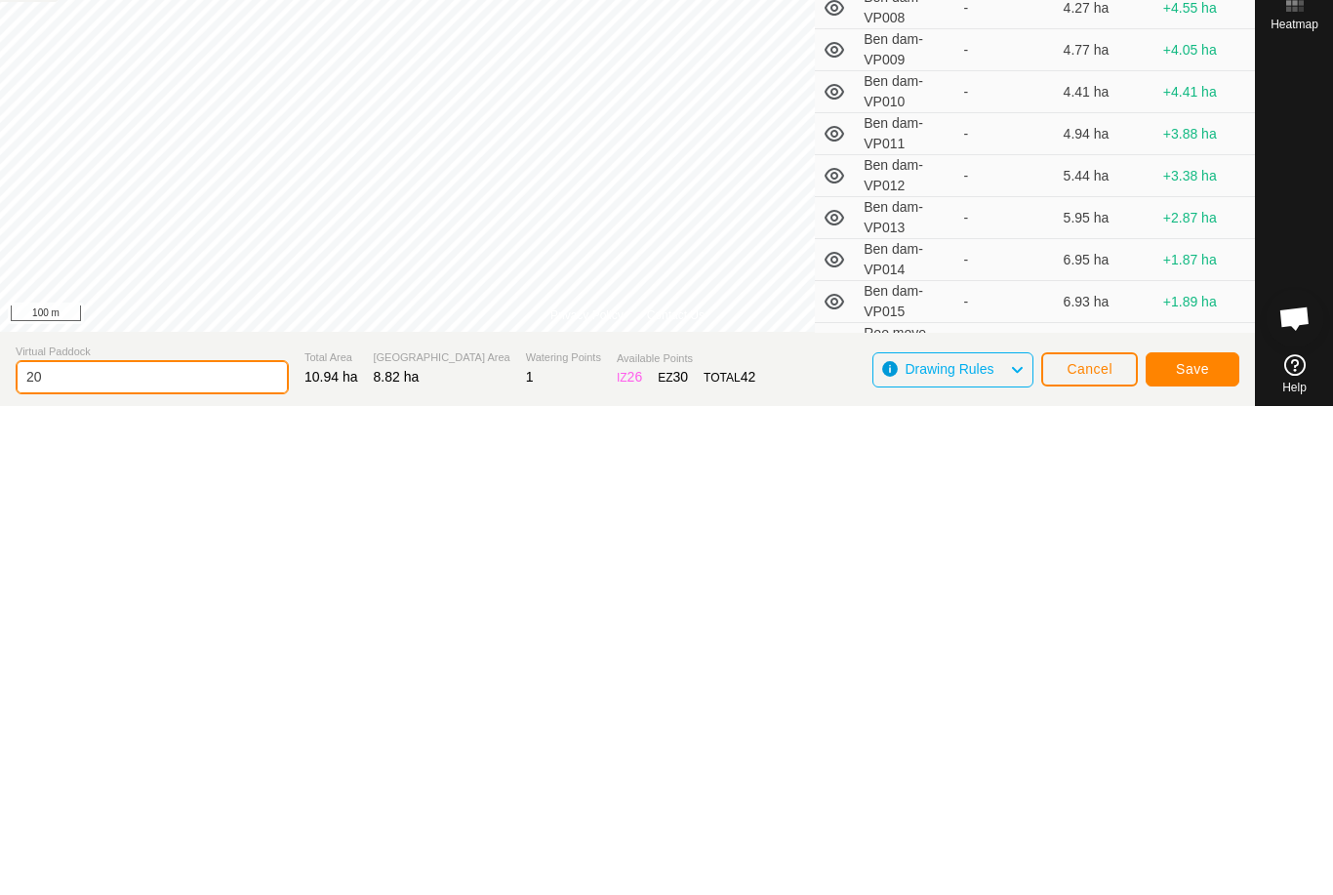
type input "2"
type input "L4d"
click at [1187, 850] on span "Save" at bounding box center [1192, 858] width 33 height 16
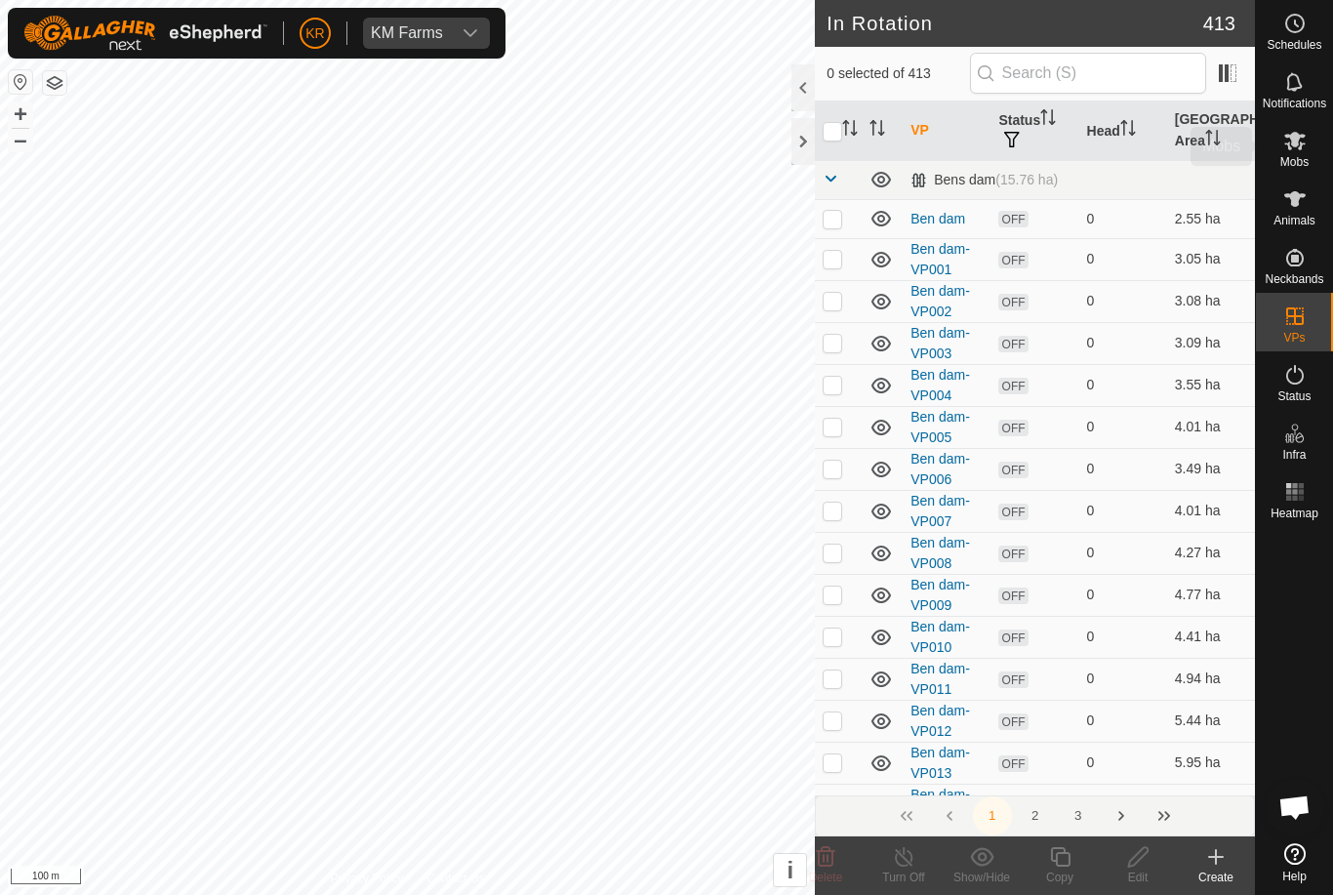
click at [1308, 144] on es-mob-svg-icon at bounding box center [1294, 140] width 35 height 31
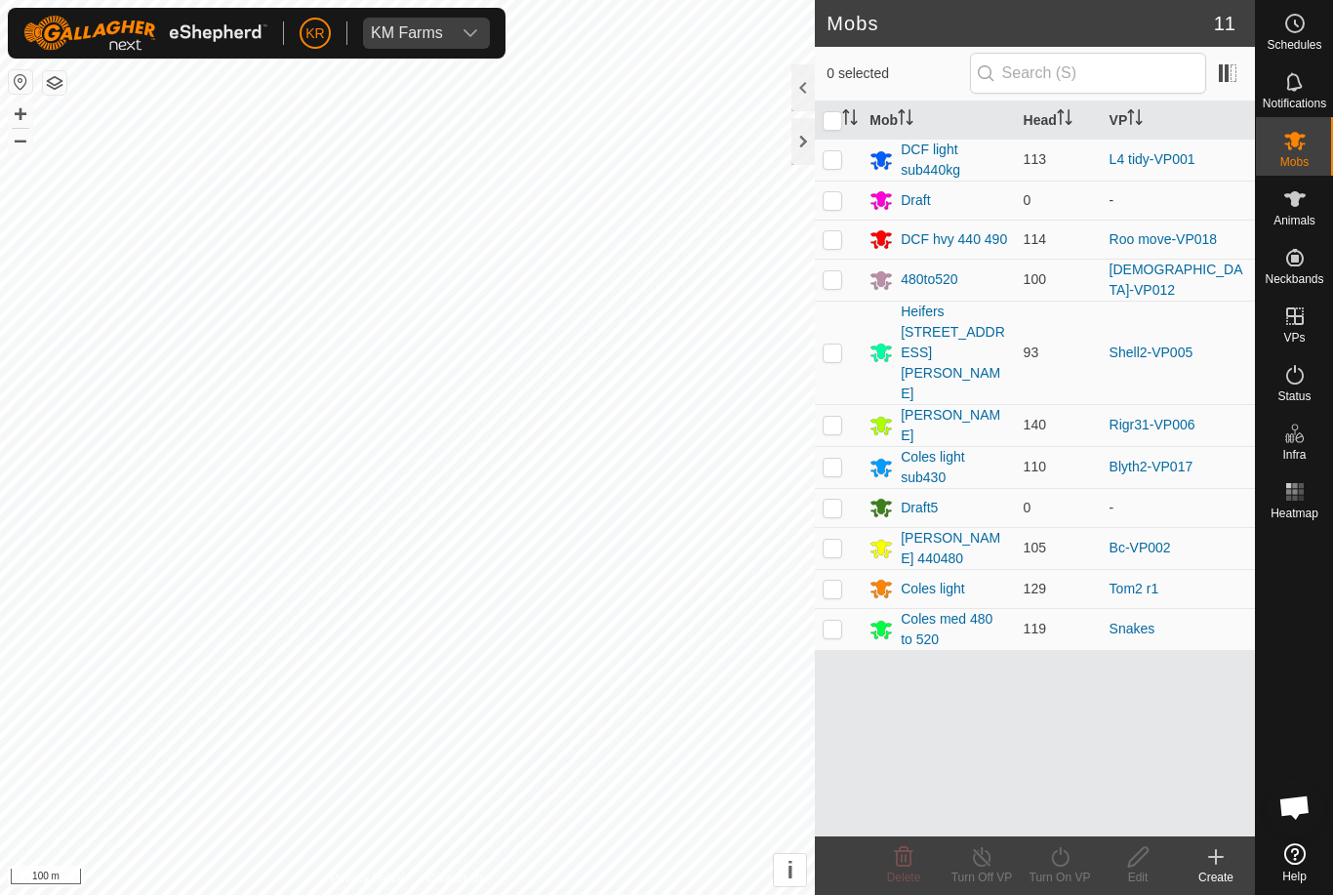
click at [841, 154] on p-checkbox at bounding box center [833, 159] width 20 height 16
checkbox input "true"
click at [1064, 857] on icon at bounding box center [1060, 856] width 24 height 23
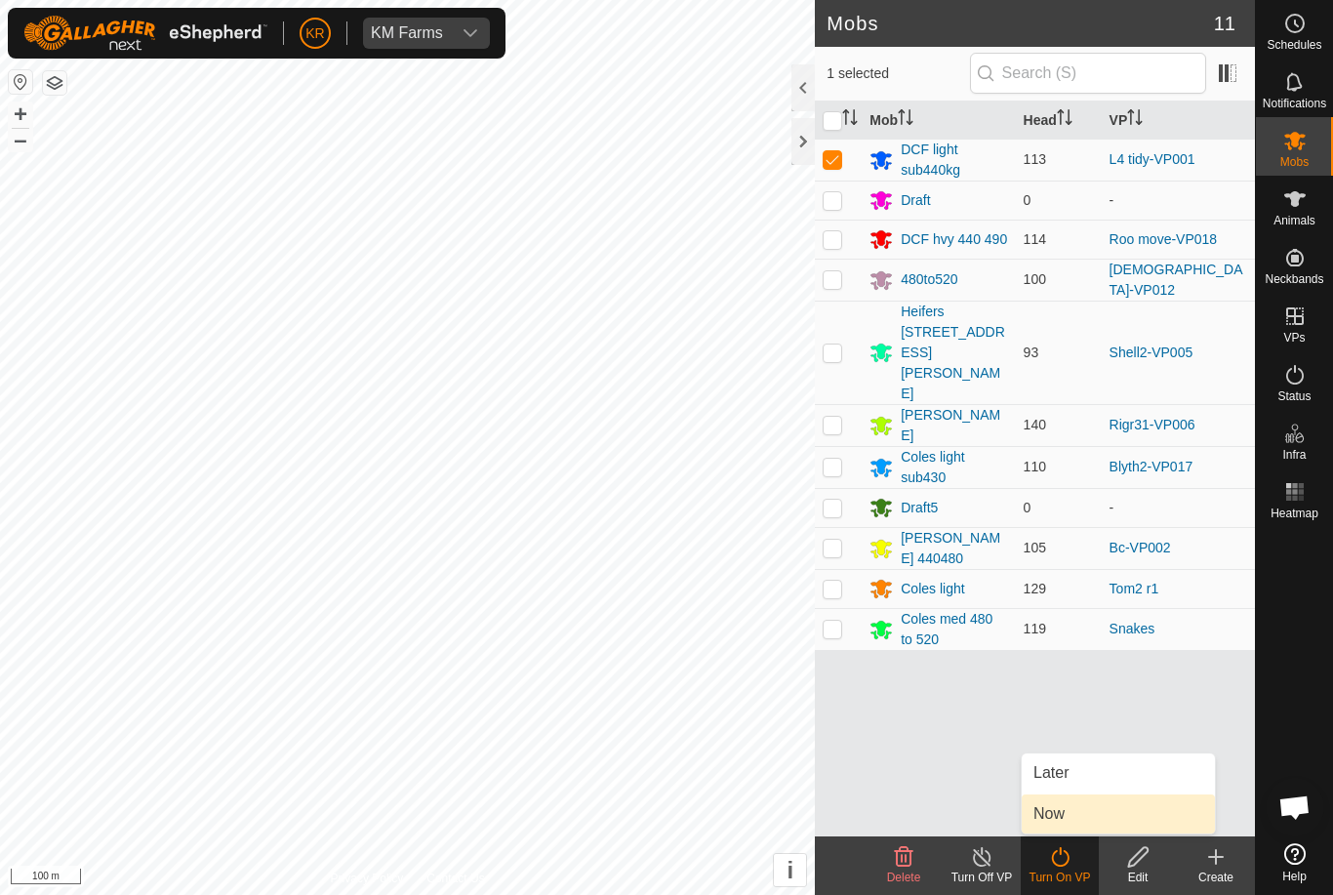
click at [1068, 800] on link "Now" at bounding box center [1118, 813] width 193 height 39
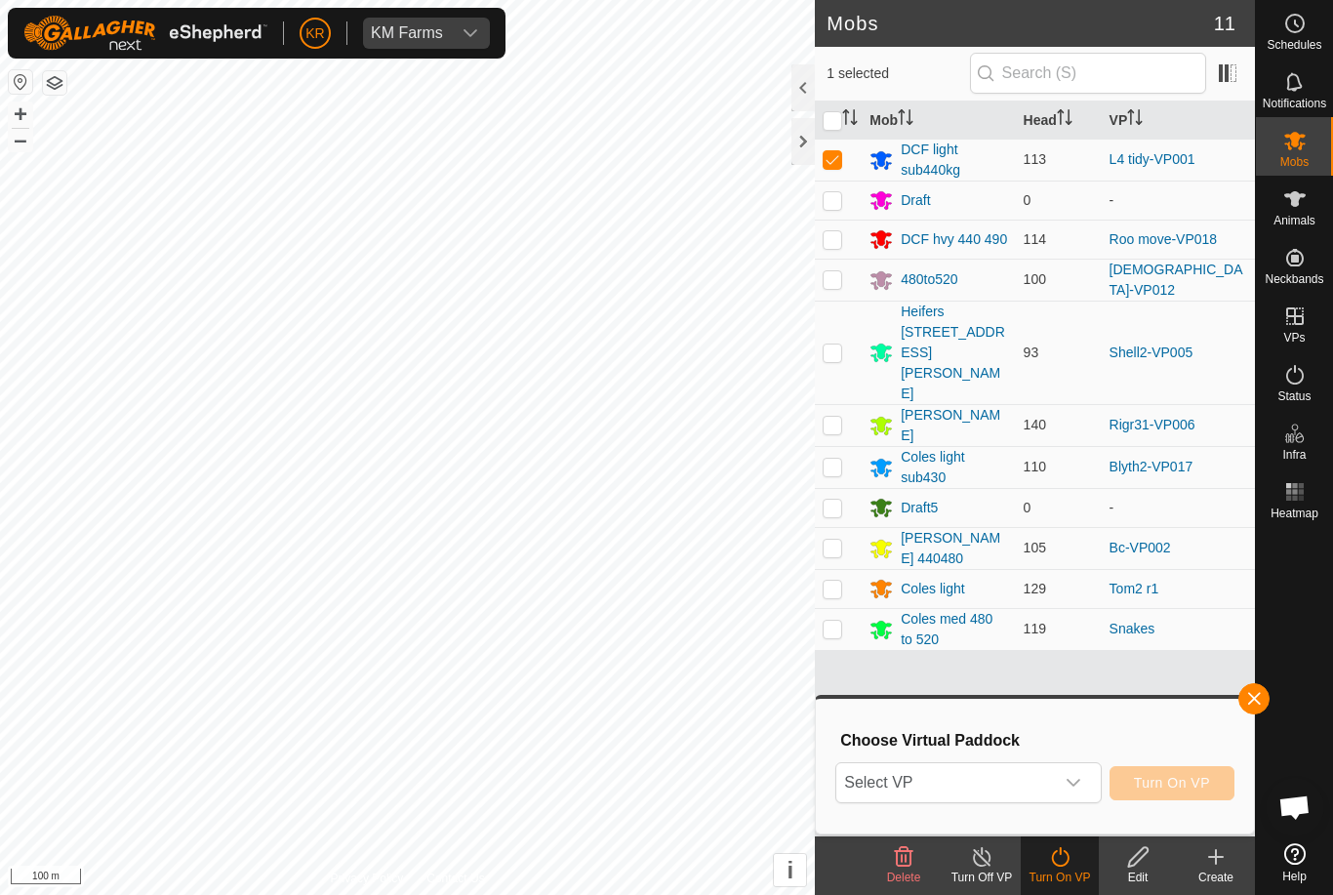
click at [1014, 788] on span "Select VP" at bounding box center [944, 782] width 217 height 39
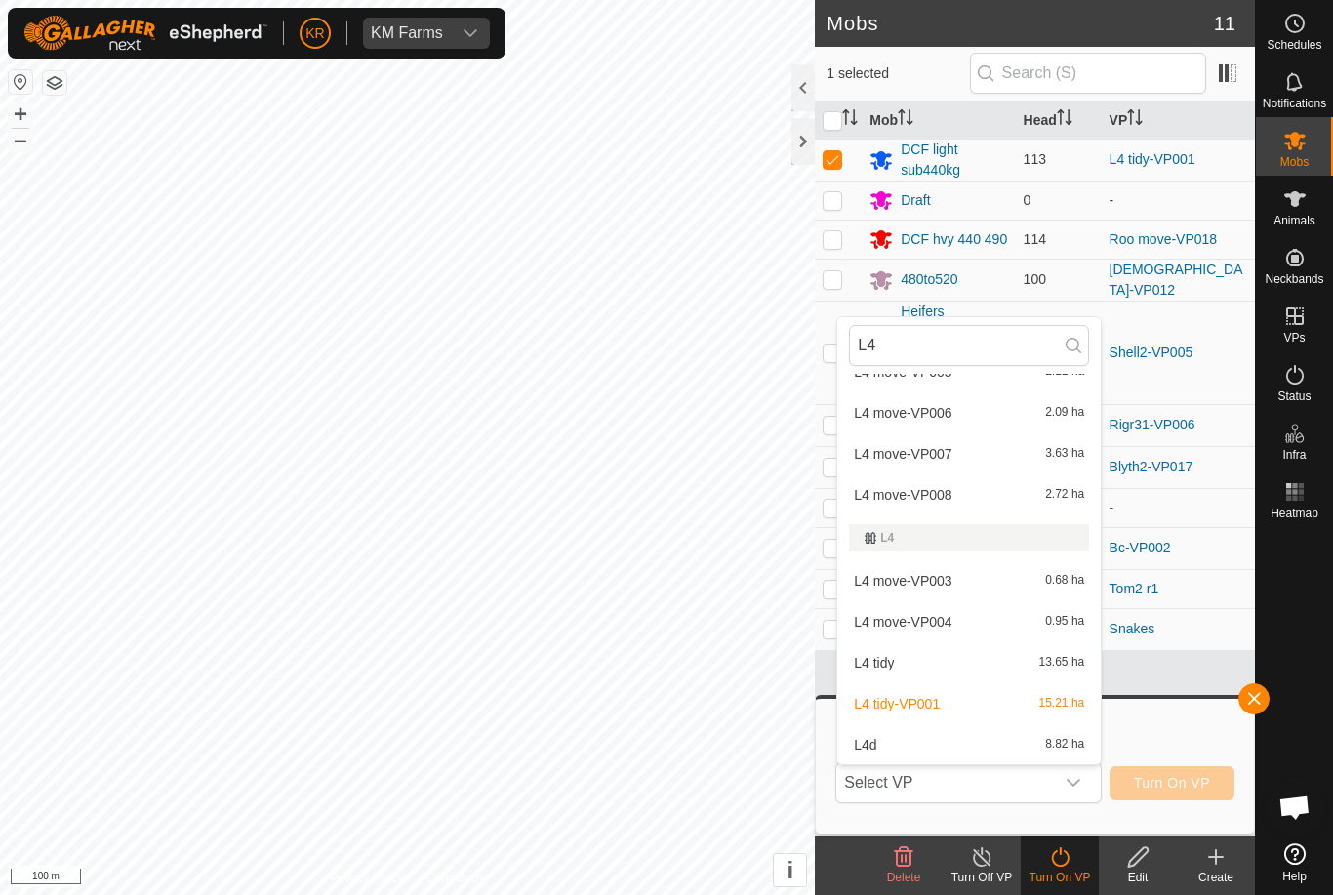
scroll to position [148, 0]
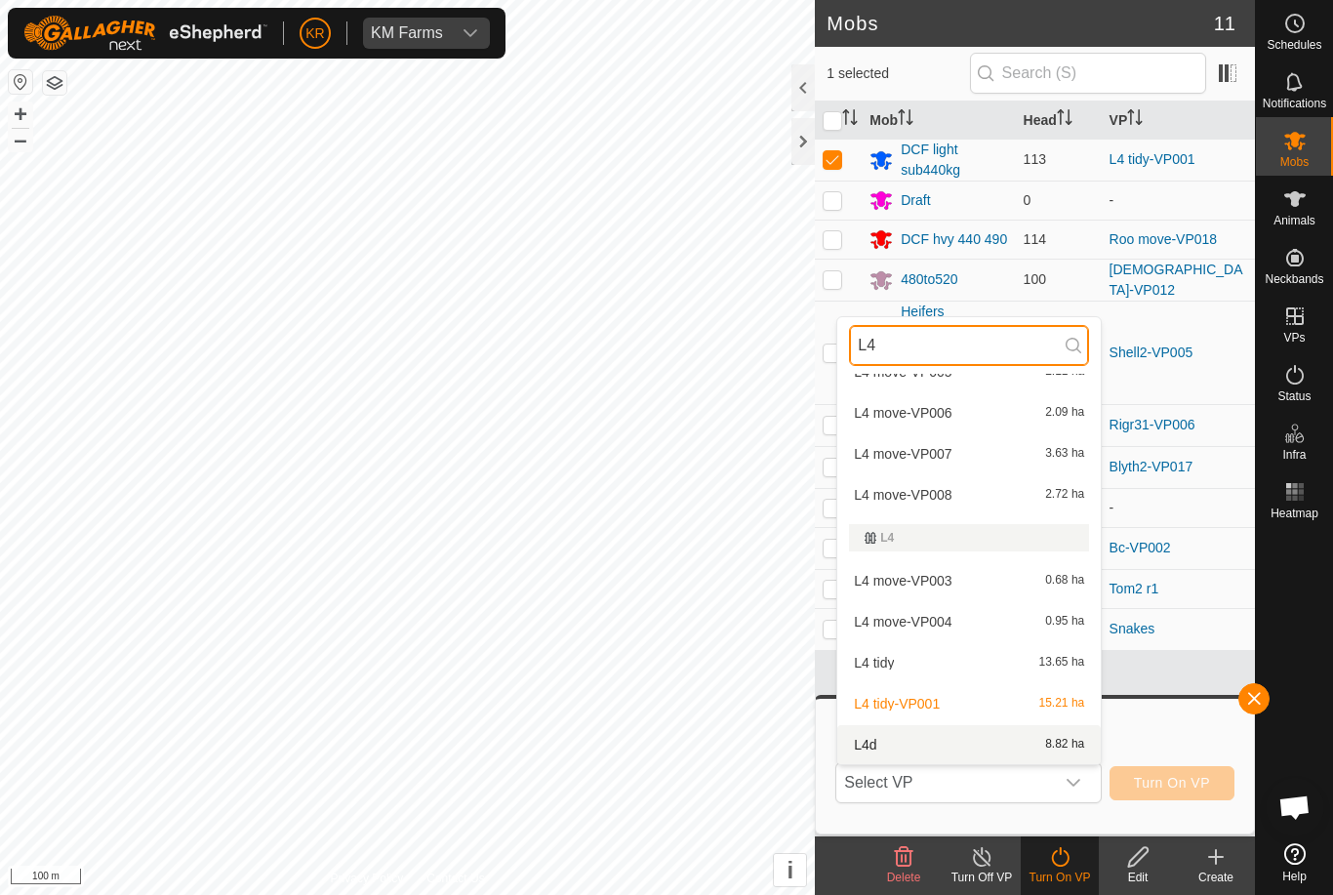
type input "L4"
click at [950, 751] on div "L4d 8.82 ha" at bounding box center [969, 744] width 240 height 23
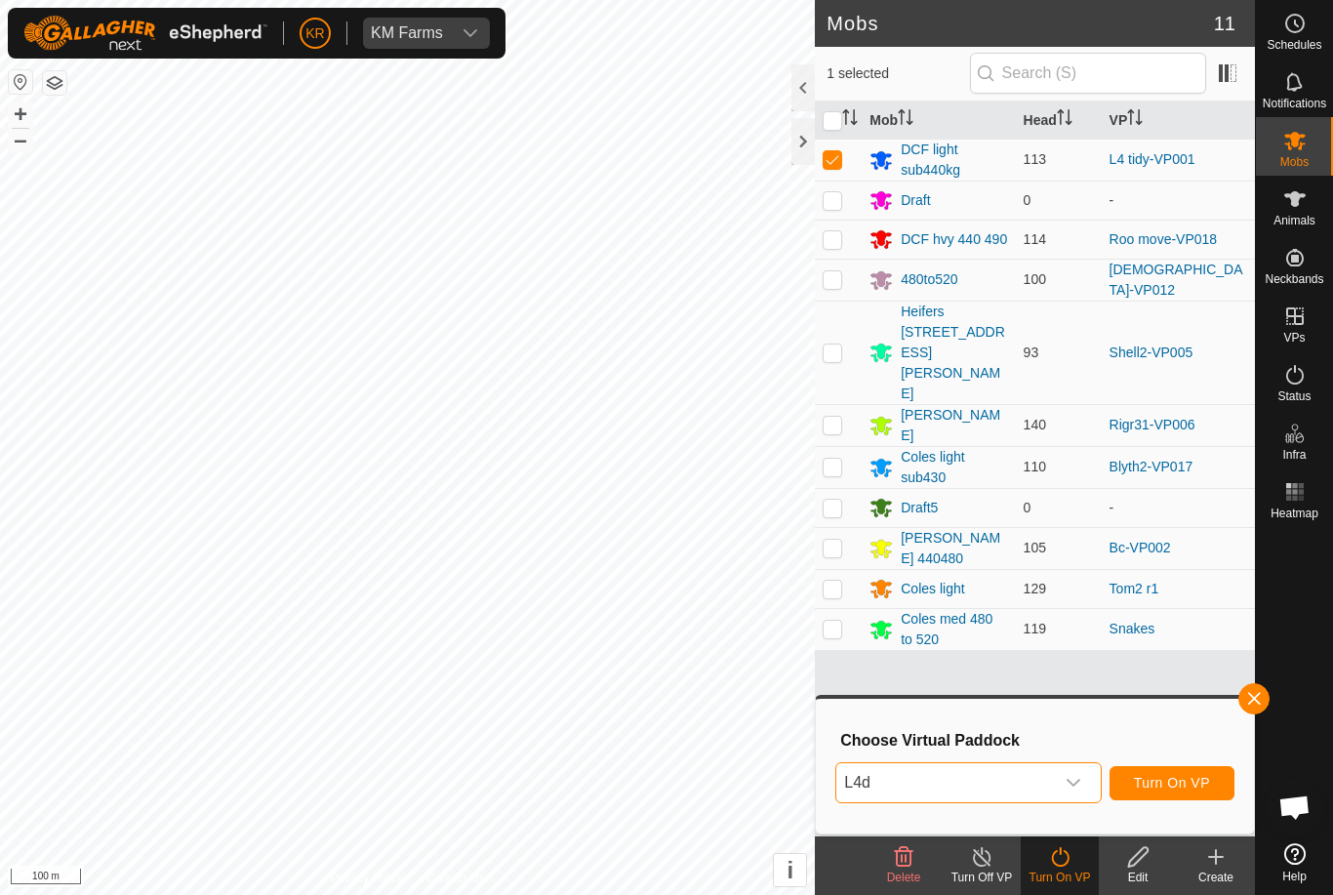
click at [1187, 788] on span "Turn On VP" at bounding box center [1172, 783] width 76 height 16
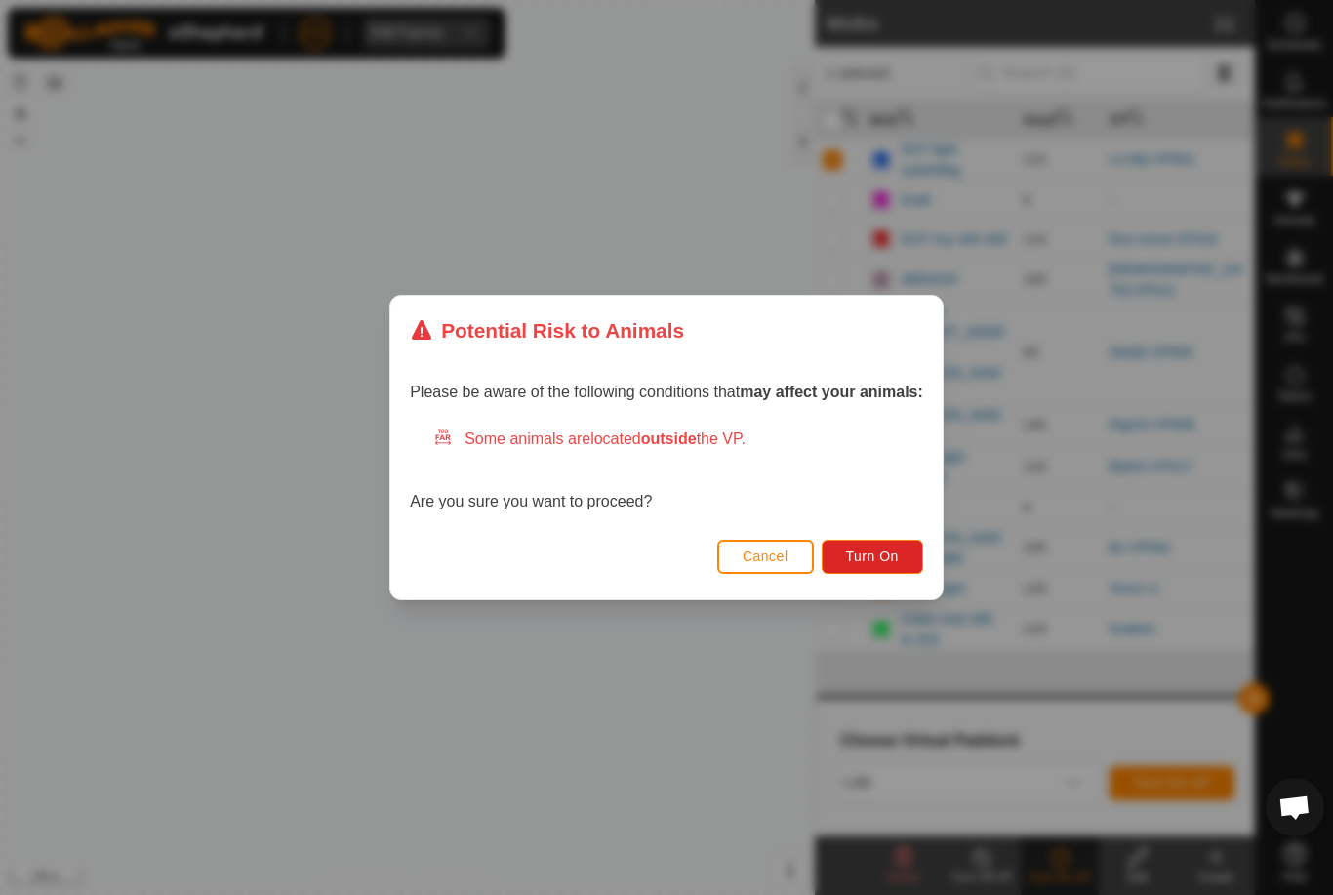
click at [898, 545] on button "Turn On" at bounding box center [872, 557] width 101 height 34
